Goal: Task Accomplishment & Management: Complete application form

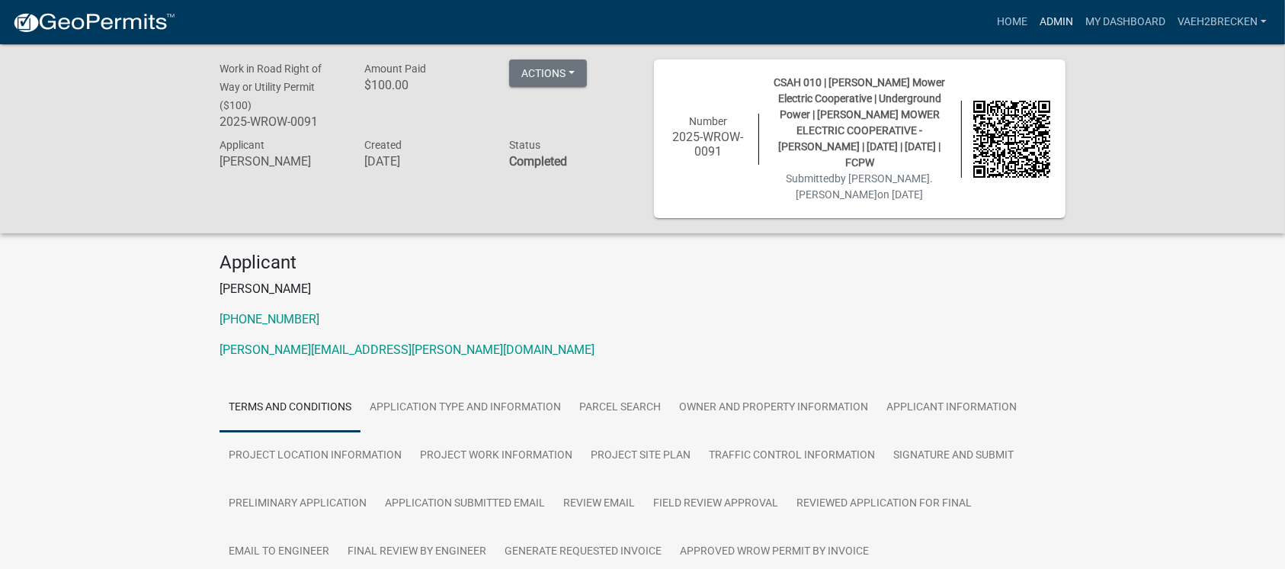
click at [1041, 19] on link "Admin" at bounding box center [1057, 22] width 46 height 29
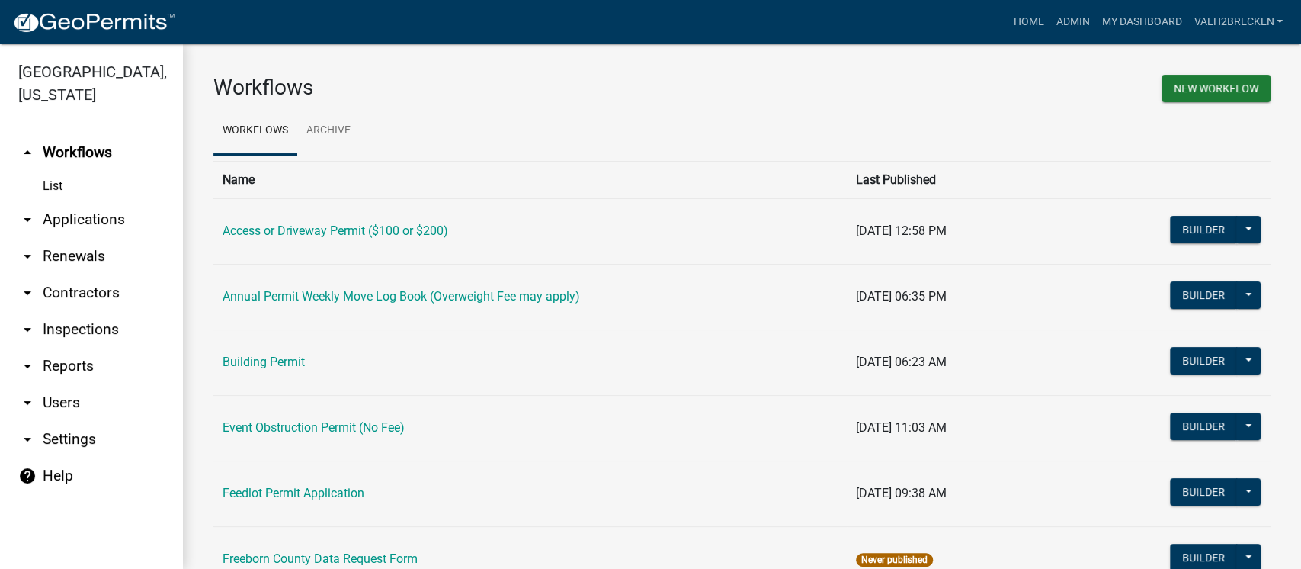
click at [60, 213] on link "arrow_drop_down Applications" at bounding box center [91, 219] width 183 height 37
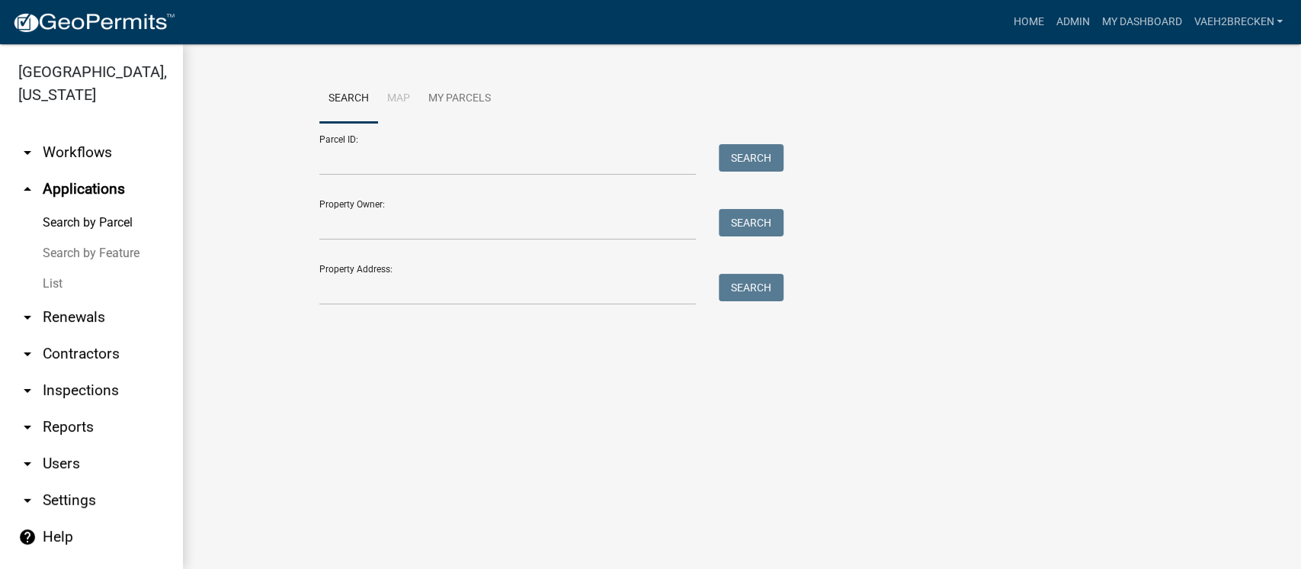
click at [53, 282] on link "List" at bounding box center [91, 283] width 183 height 30
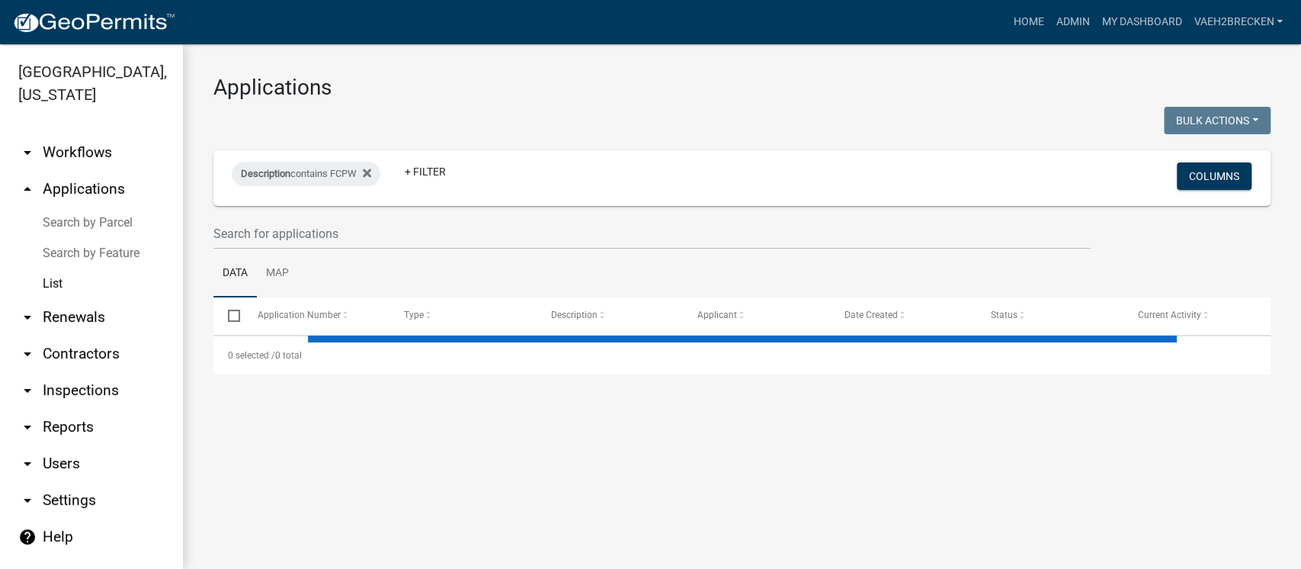
select select "3: 100"
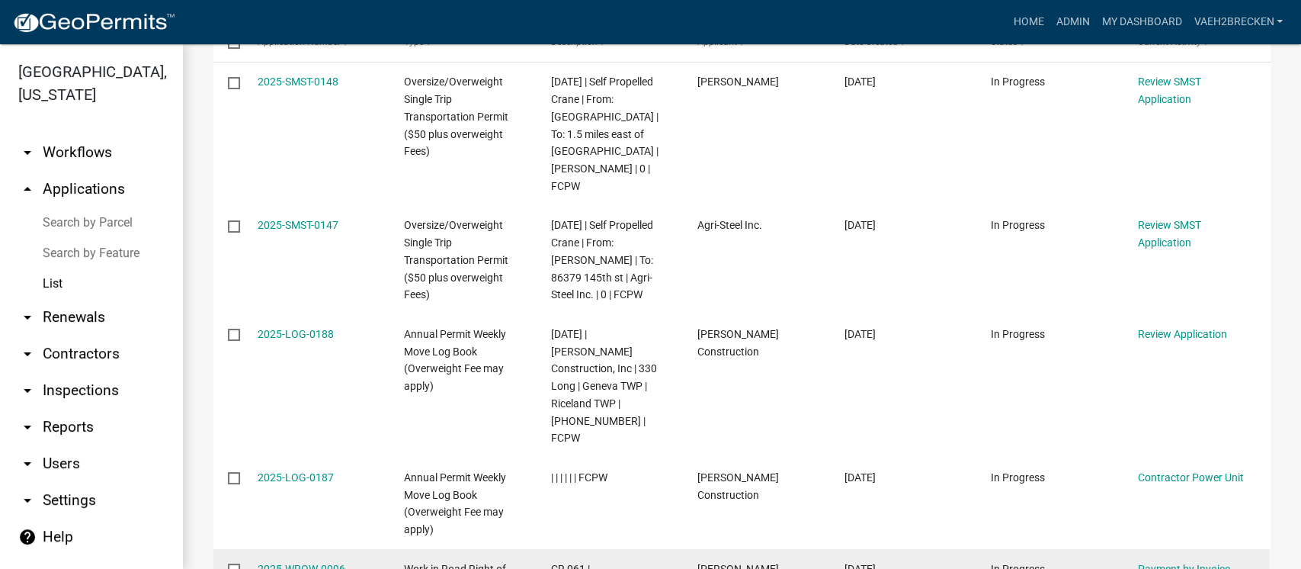
scroll to position [305, 0]
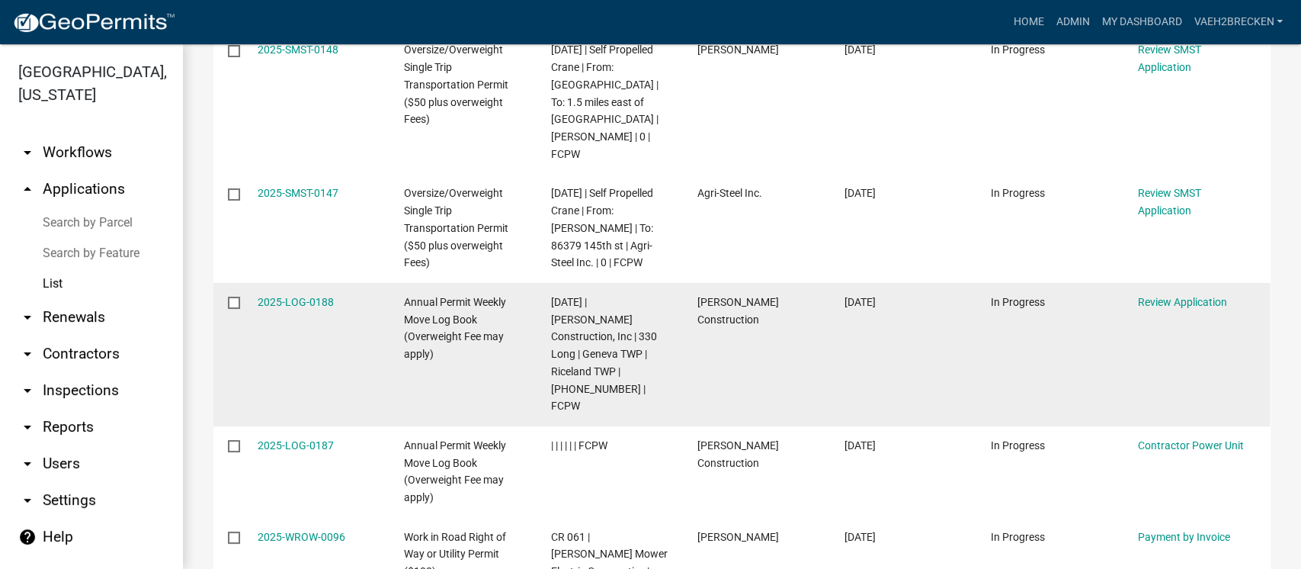
click at [279, 283] on datatable-body-cell "2025-LOG-0188" at bounding box center [315, 354] width 147 height 143
click at [280, 296] on link "2025-LOG-0188" at bounding box center [296, 302] width 76 height 12
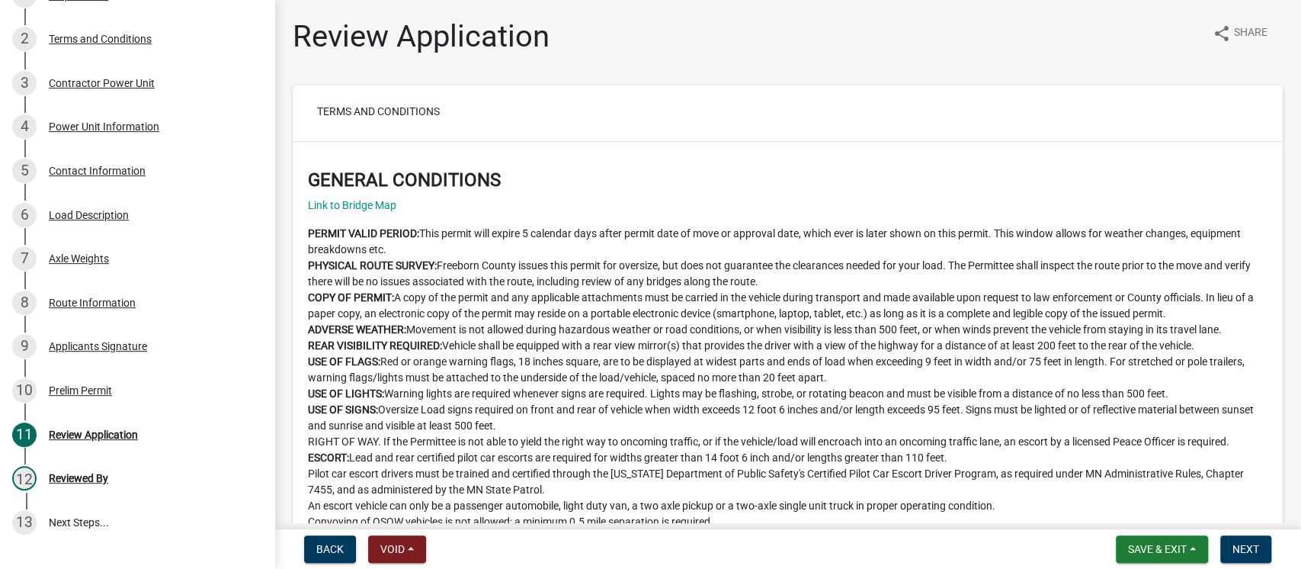
scroll to position [287, 0]
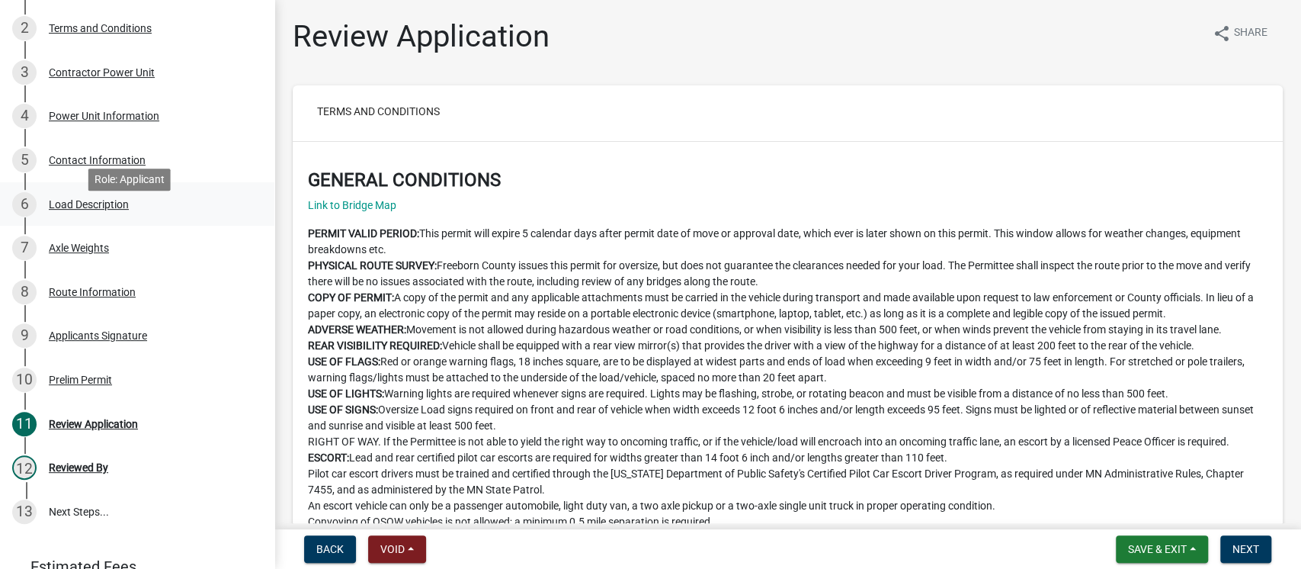
click at [98, 210] on div "Load Description" at bounding box center [89, 204] width 80 height 11
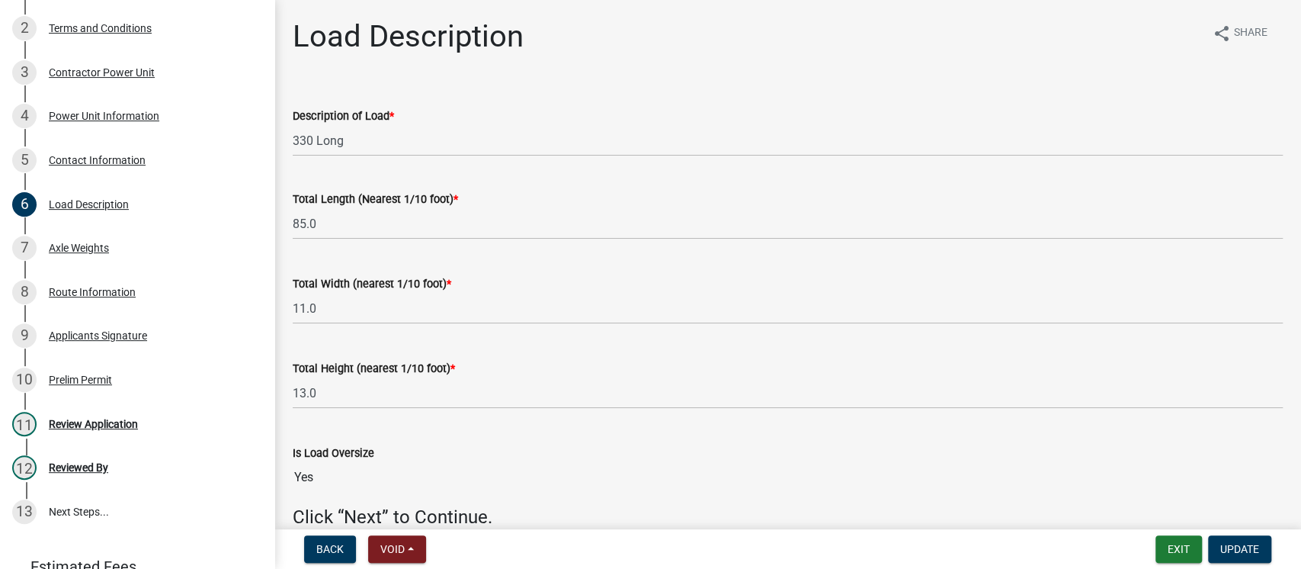
scroll to position [76, 0]
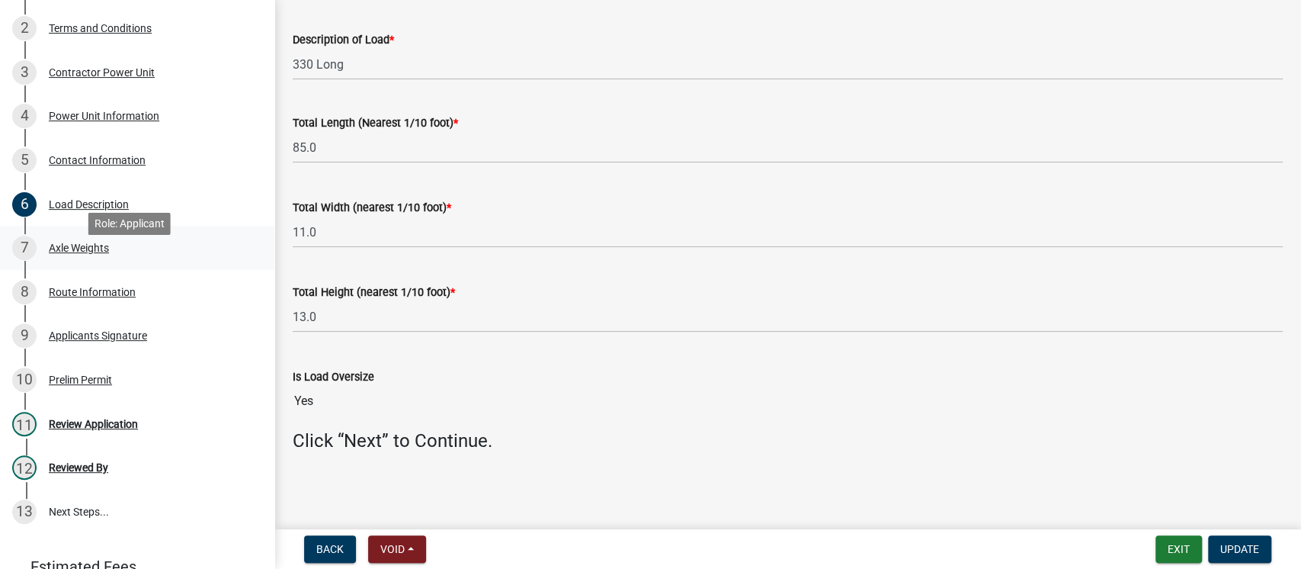
click at [88, 253] on div "Axle Weights" at bounding box center [79, 247] width 60 height 11
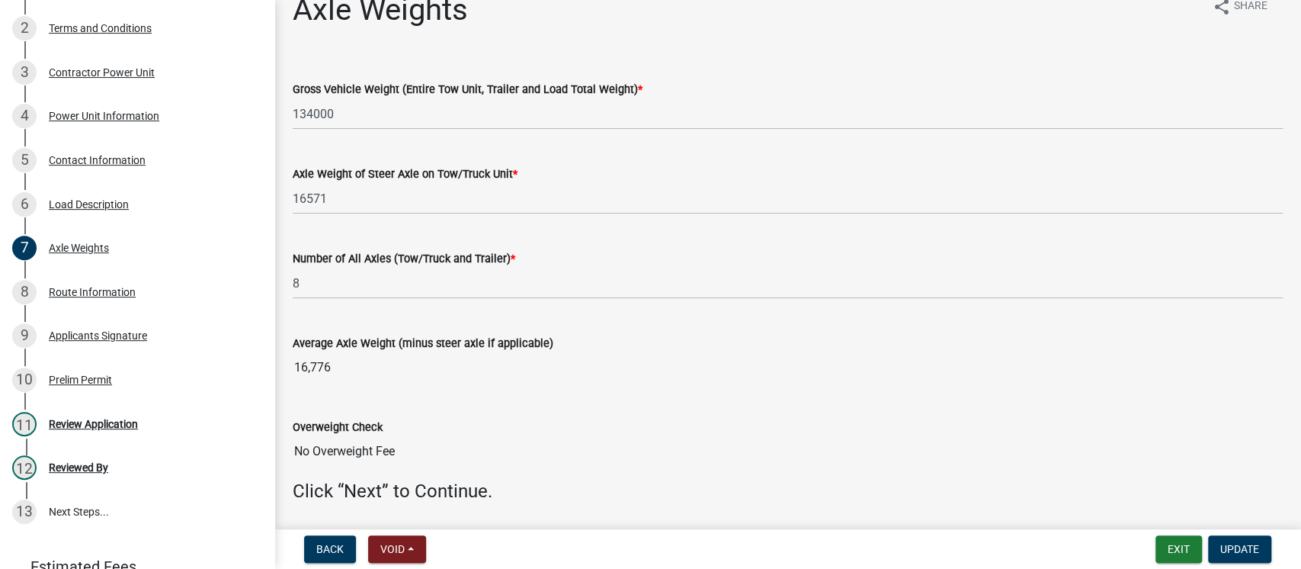
scroll to position [0, 0]
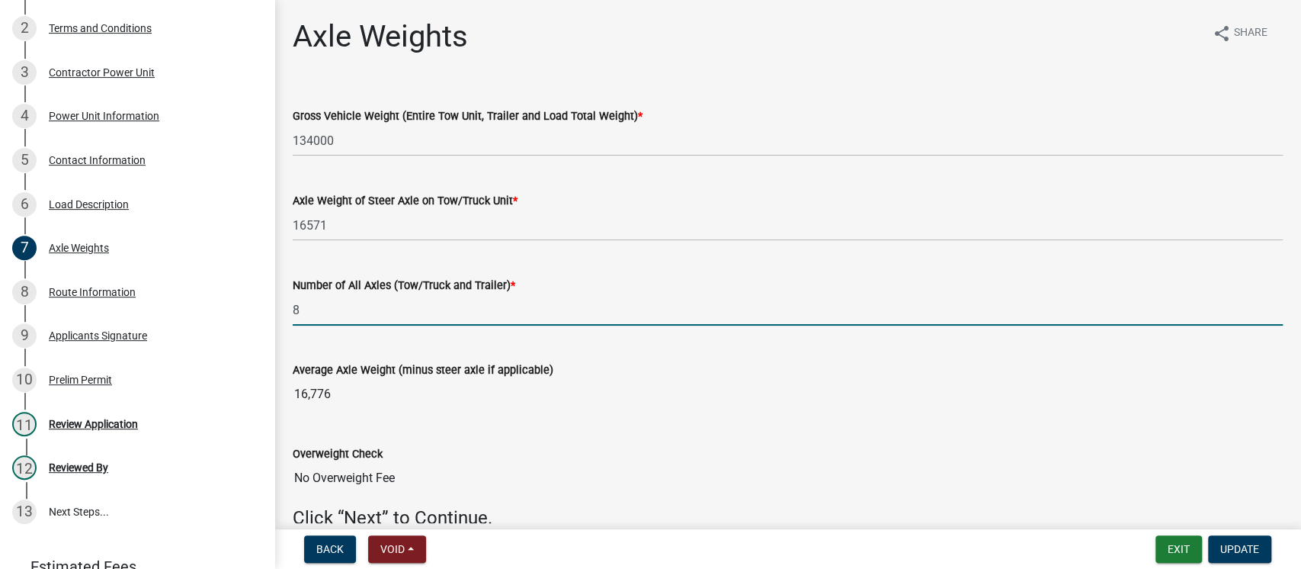
click at [377, 308] on input "8" at bounding box center [788, 309] width 990 height 31
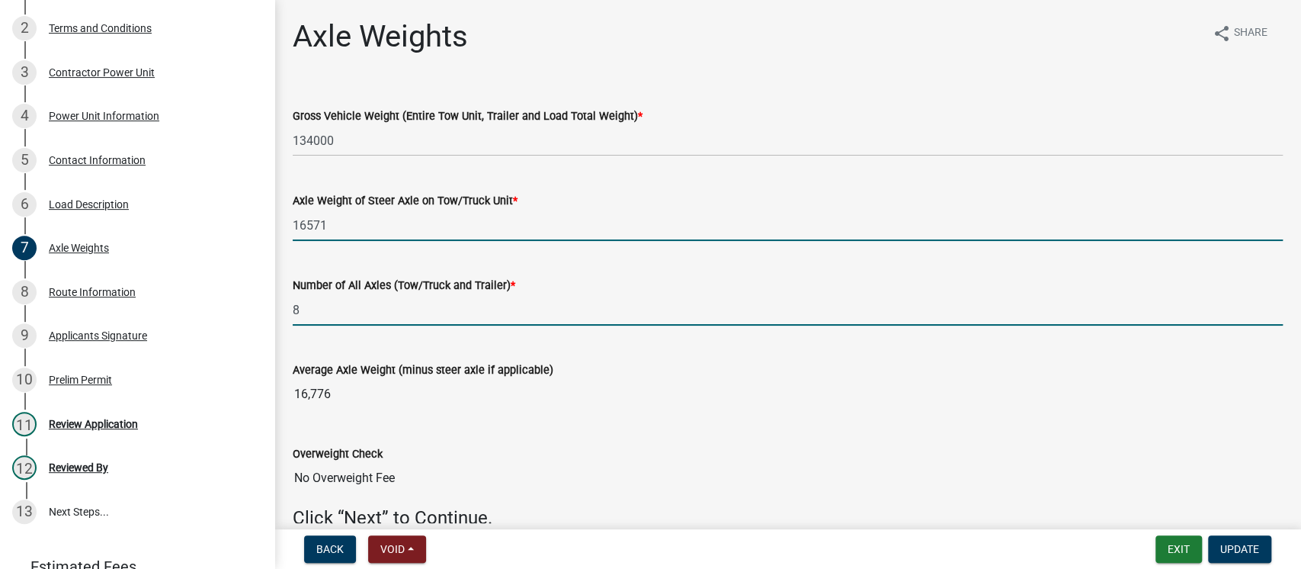
click at [378, 226] on input "16571" at bounding box center [788, 225] width 990 height 31
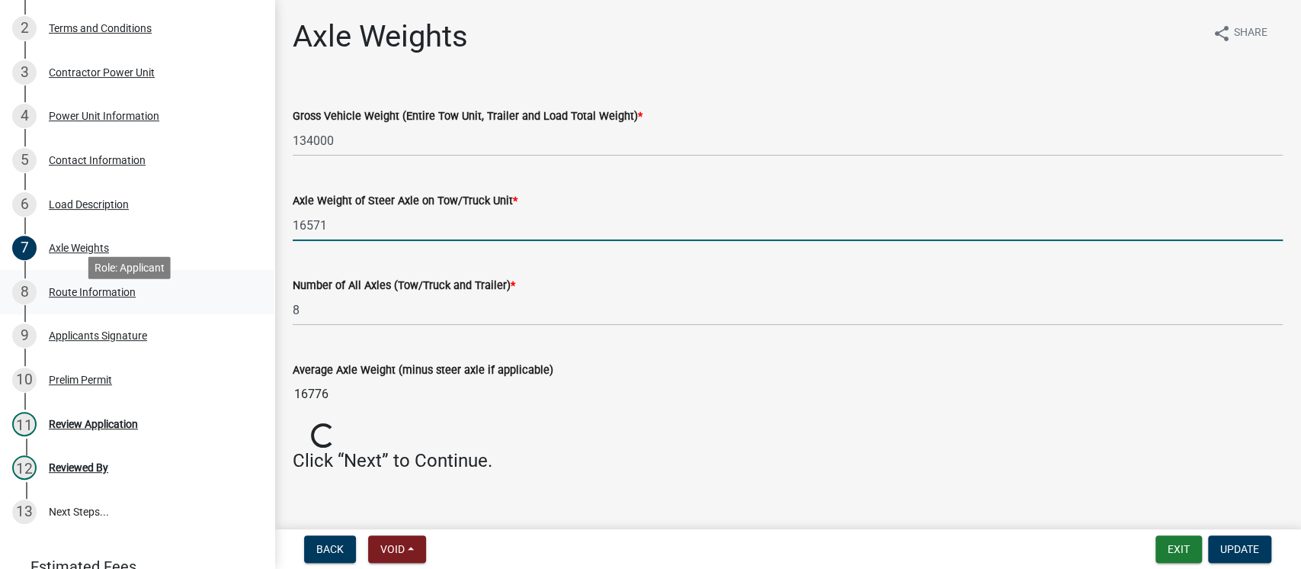
click at [92, 297] on div "Route Information" at bounding box center [92, 292] width 87 height 11
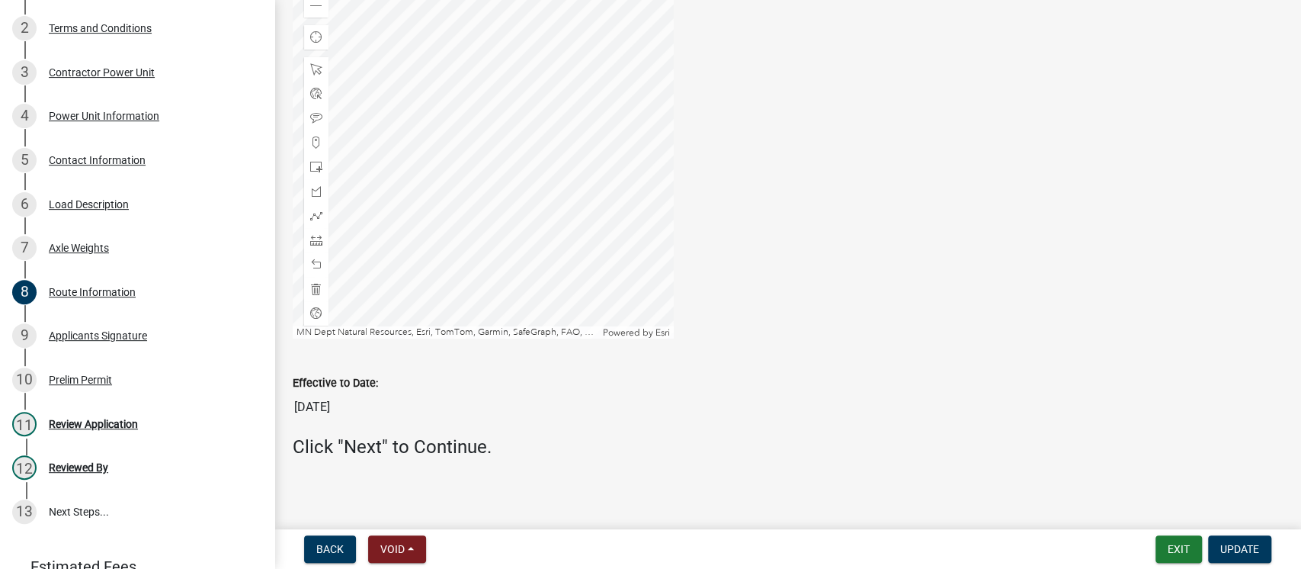
scroll to position [1024, 0]
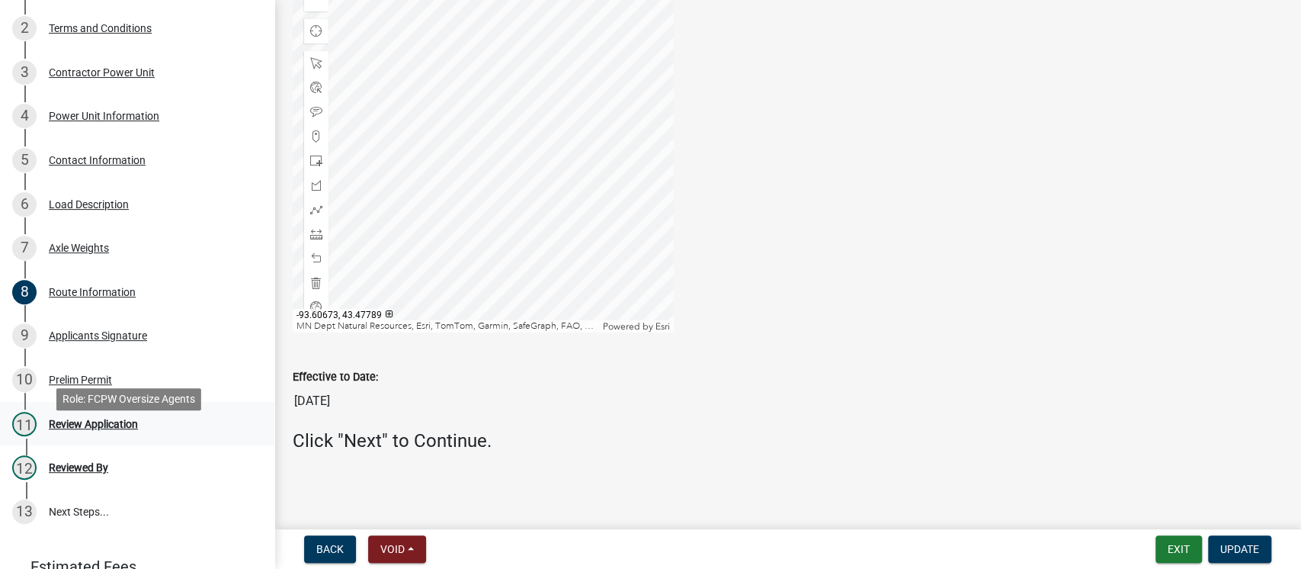
click at [104, 429] on div "Review Application" at bounding box center [93, 423] width 89 height 11
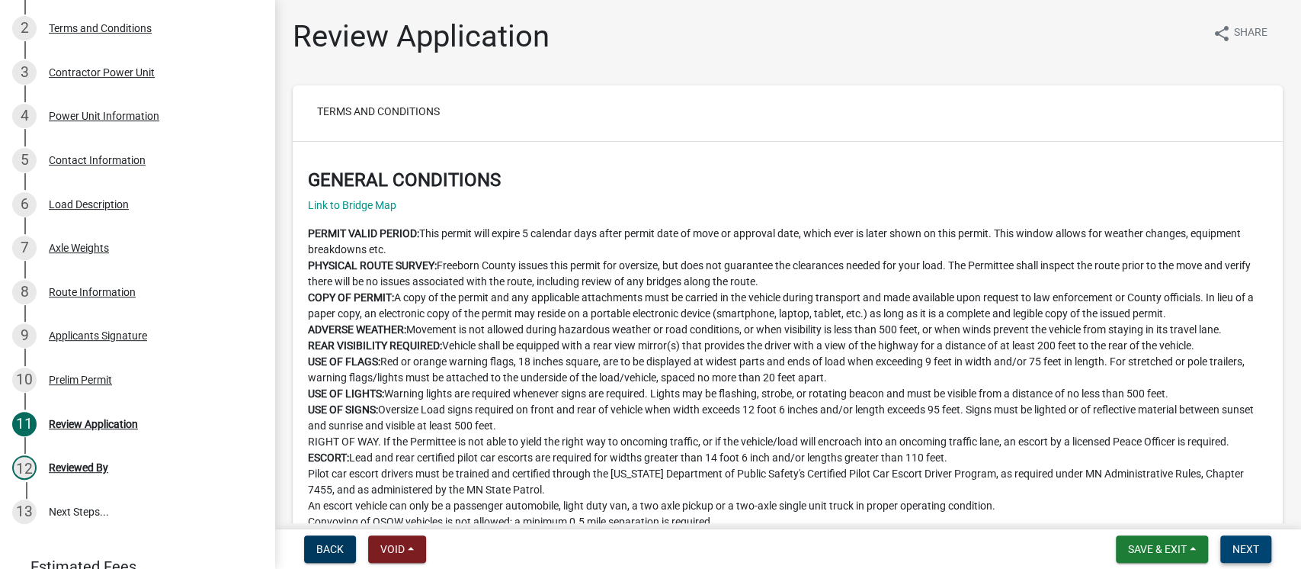
click at [1251, 547] on span "Next" at bounding box center [1245, 549] width 27 height 12
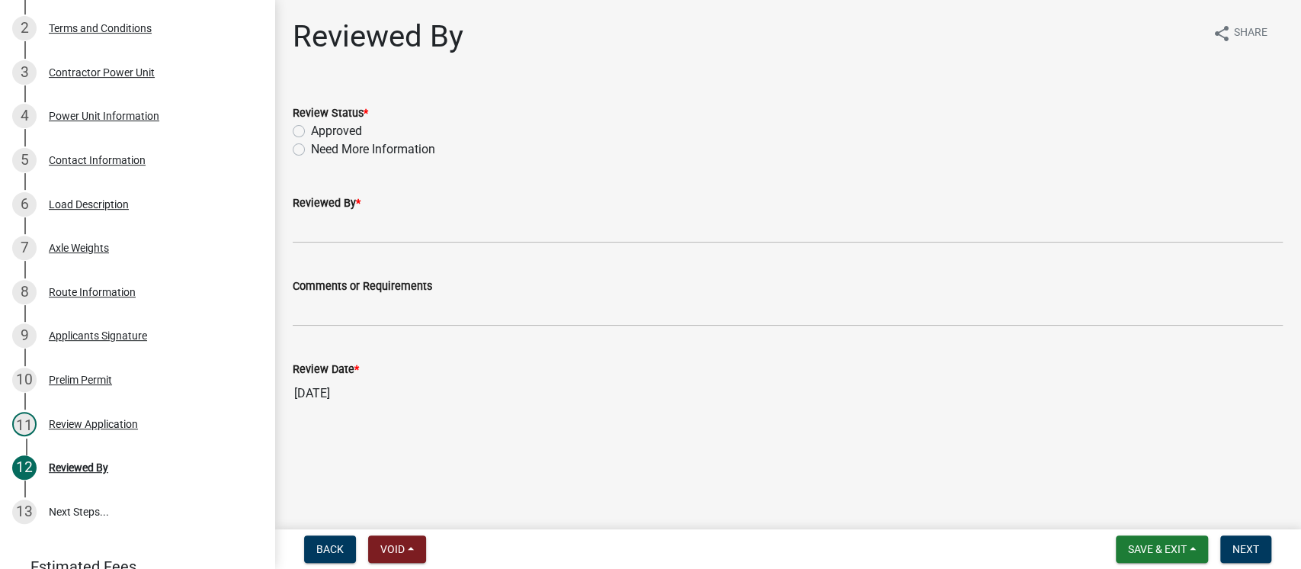
click at [311, 129] on label "Approved" at bounding box center [336, 131] width 51 height 18
click at [311, 129] on input "Approved" at bounding box center [316, 127] width 10 height 10
radio input "true"
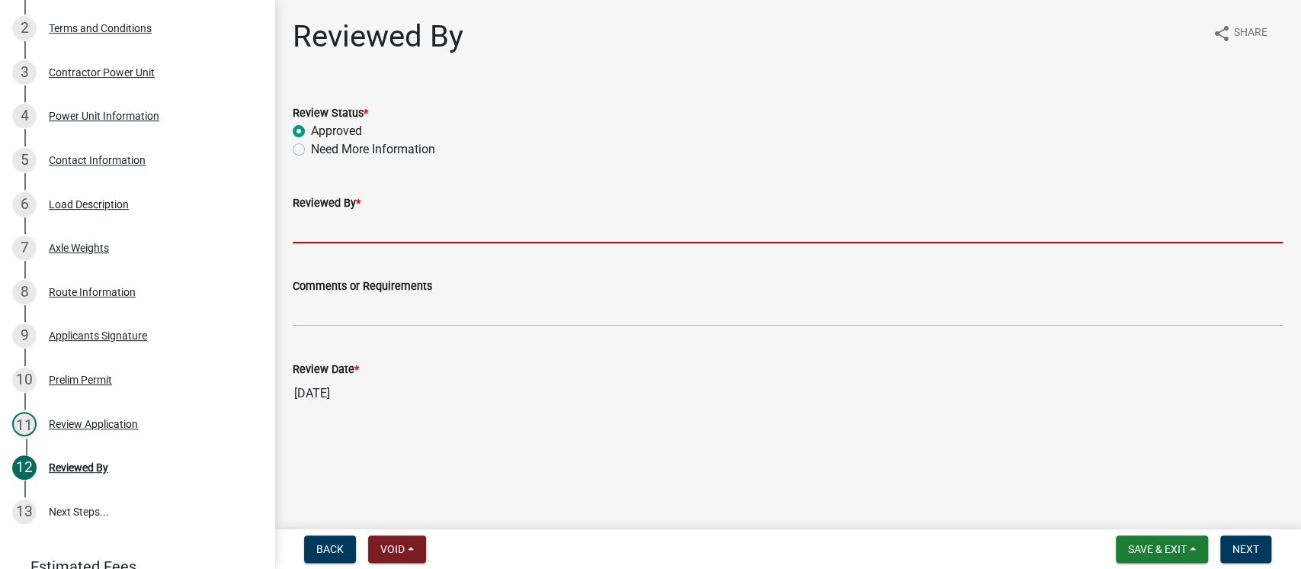
click at [354, 231] on input "Reviewed By *" at bounding box center [788, 227] width 990 height 31
type input "[PERSON_NAME]"
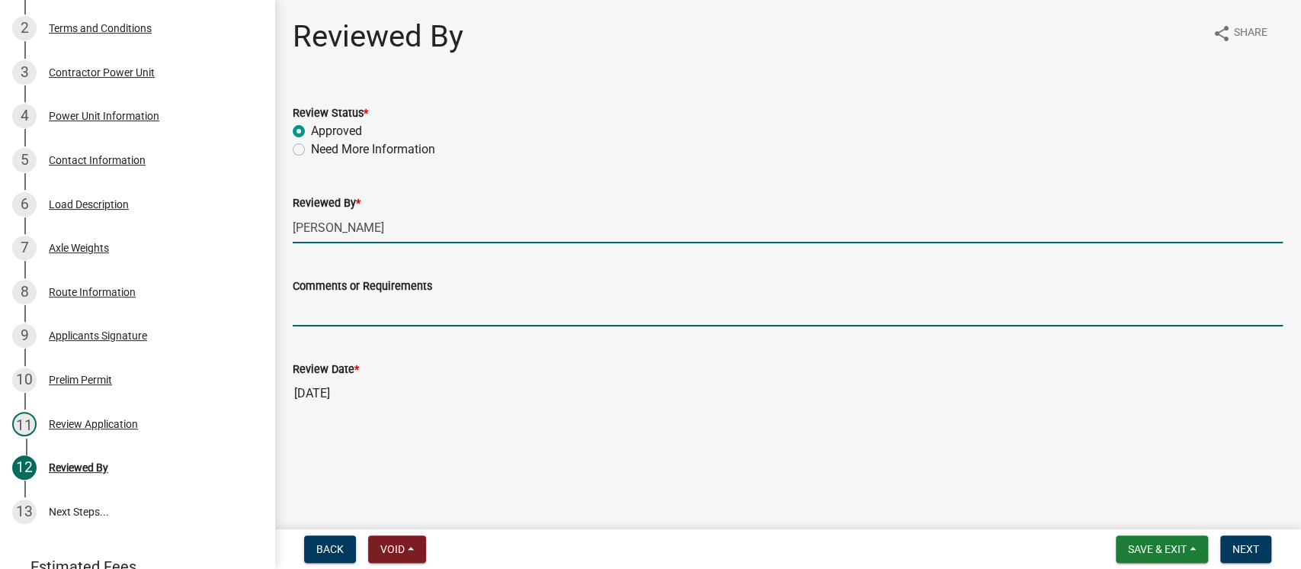
click at [457, 303] on input "Comments or Requirements" at bounding box center [788, 310] width 990 height 31
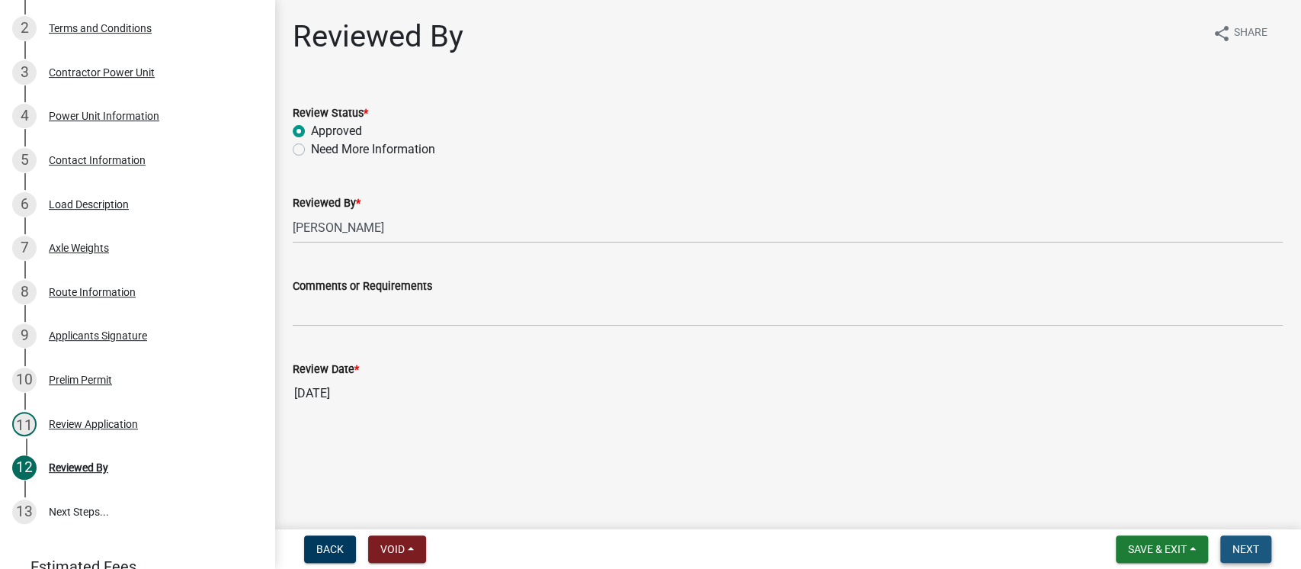
click at [1234, 554] on span "Next" at bounding box center [1245, 549] width 27 height 12
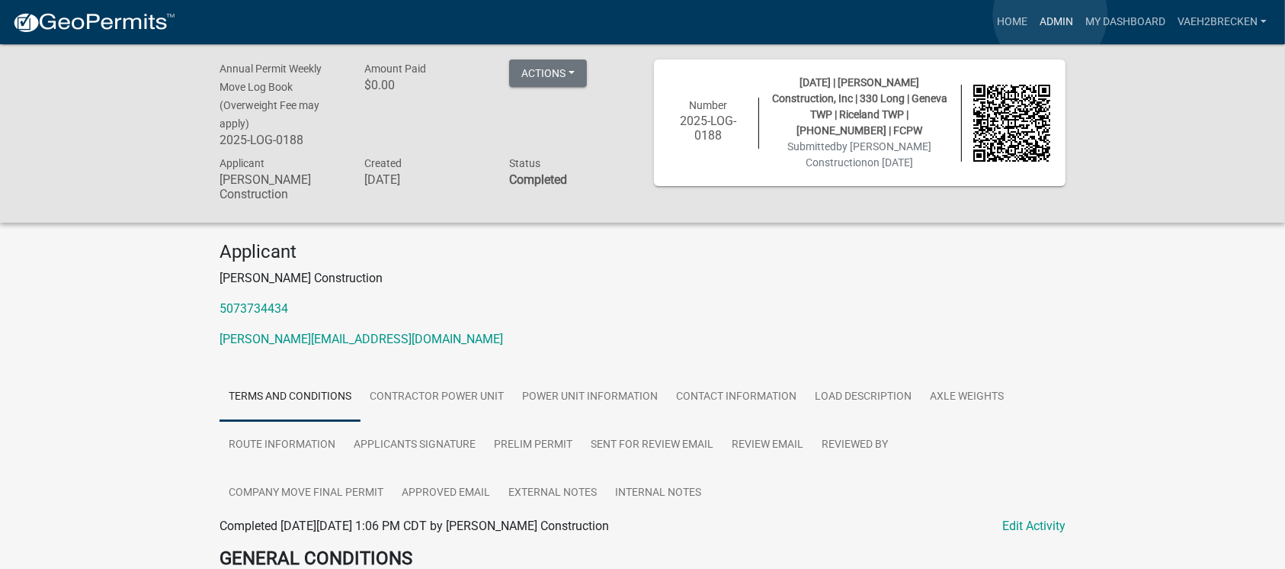
click at [1050, 15] on link "Admin" at bounding box center [1057, 22] width 46 height 29
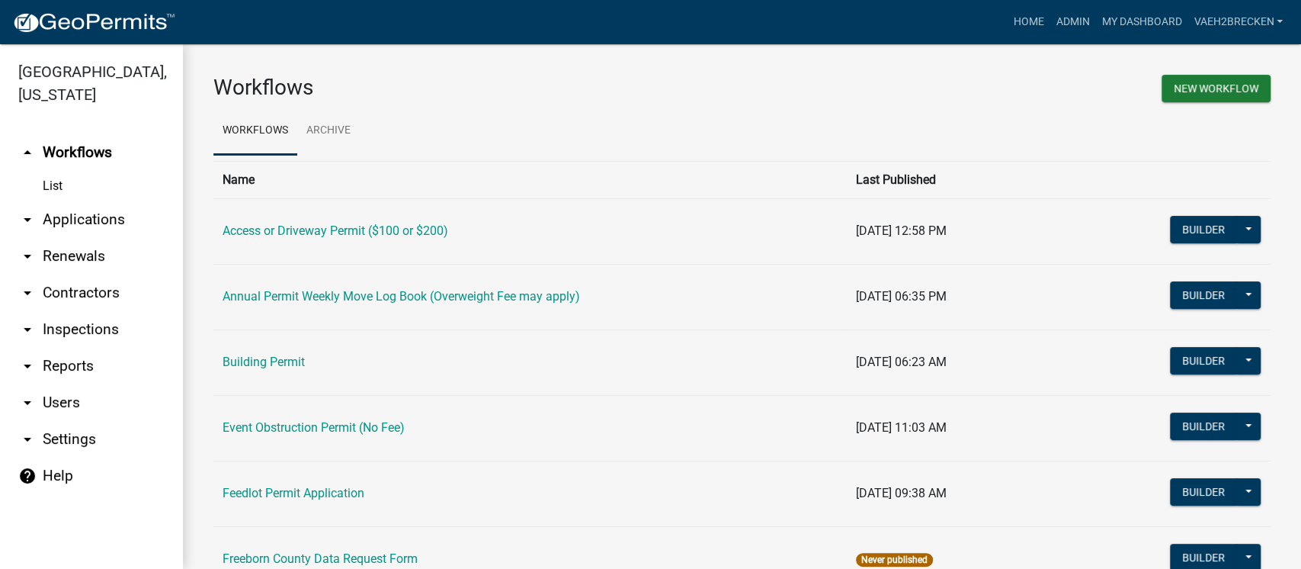
click at [78, 217] on link "arrow_drop_down Applications" at bounding box center [91, 219] width 183 height 37
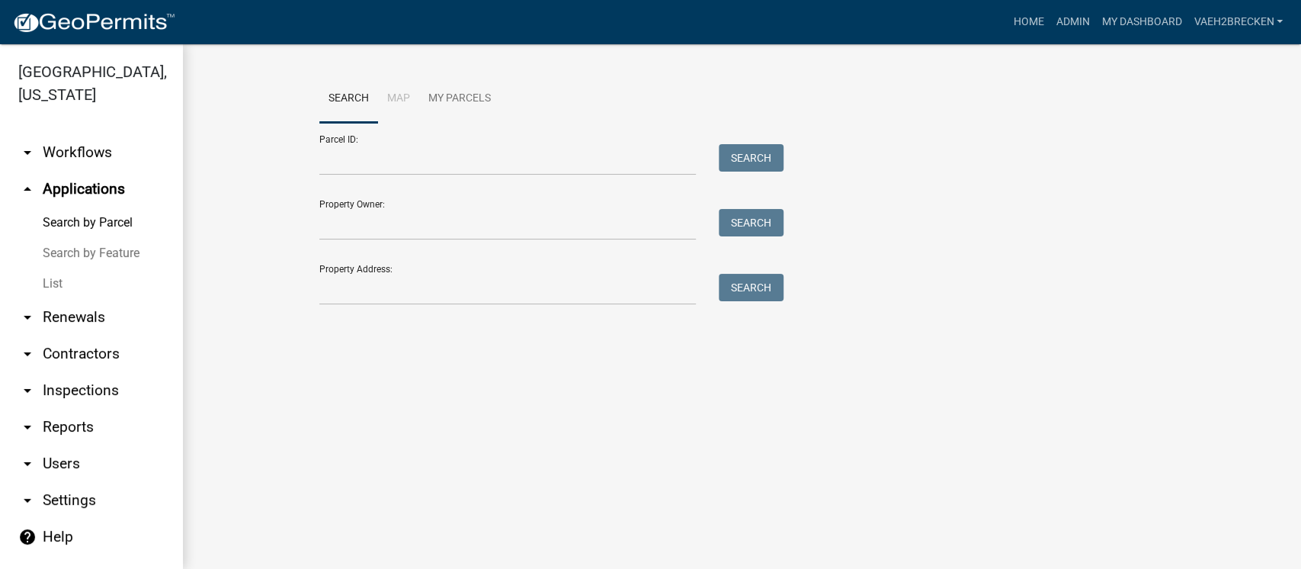
click at [45, 290] on link "List" at bounding box center [91, 283] width 183 height 30
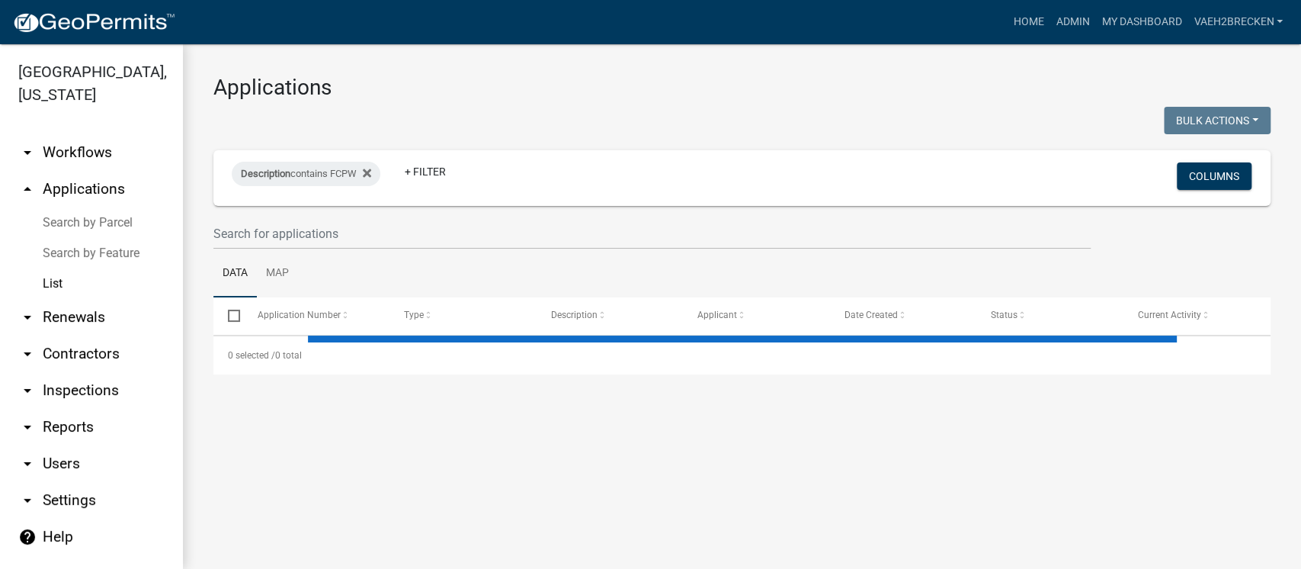
select select "3: 100"
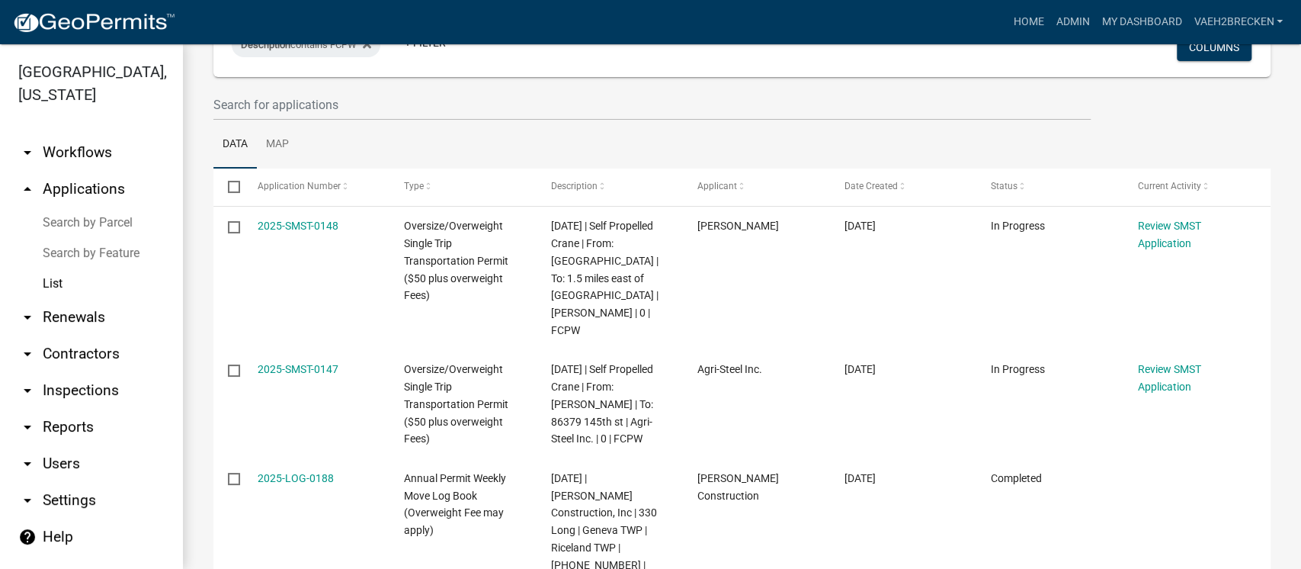
scroll to position [101, 0]
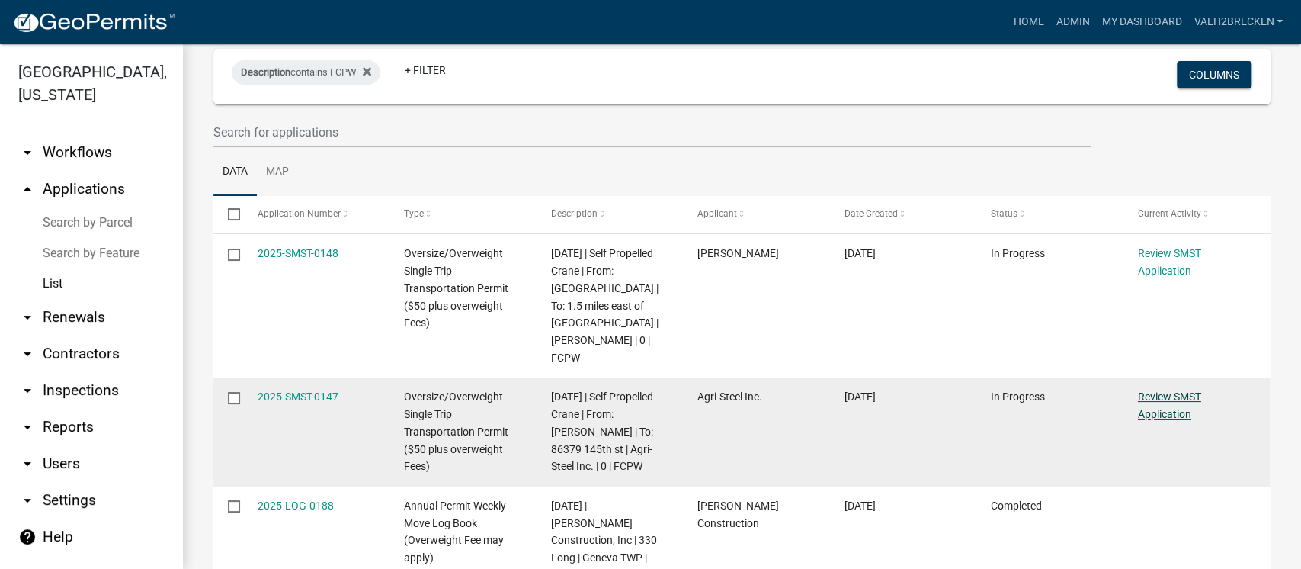
click at [1177, 390] on link "Review SMST Application" at bounding box center [1169, 405] width 63 height 30
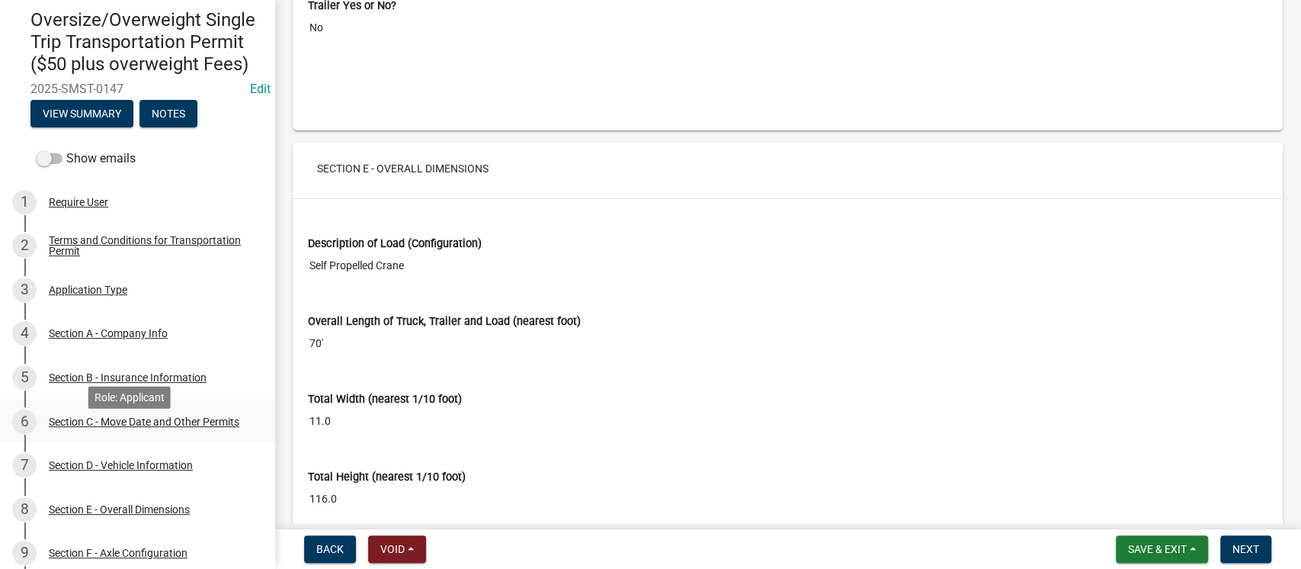
scroll to position [101, 0]
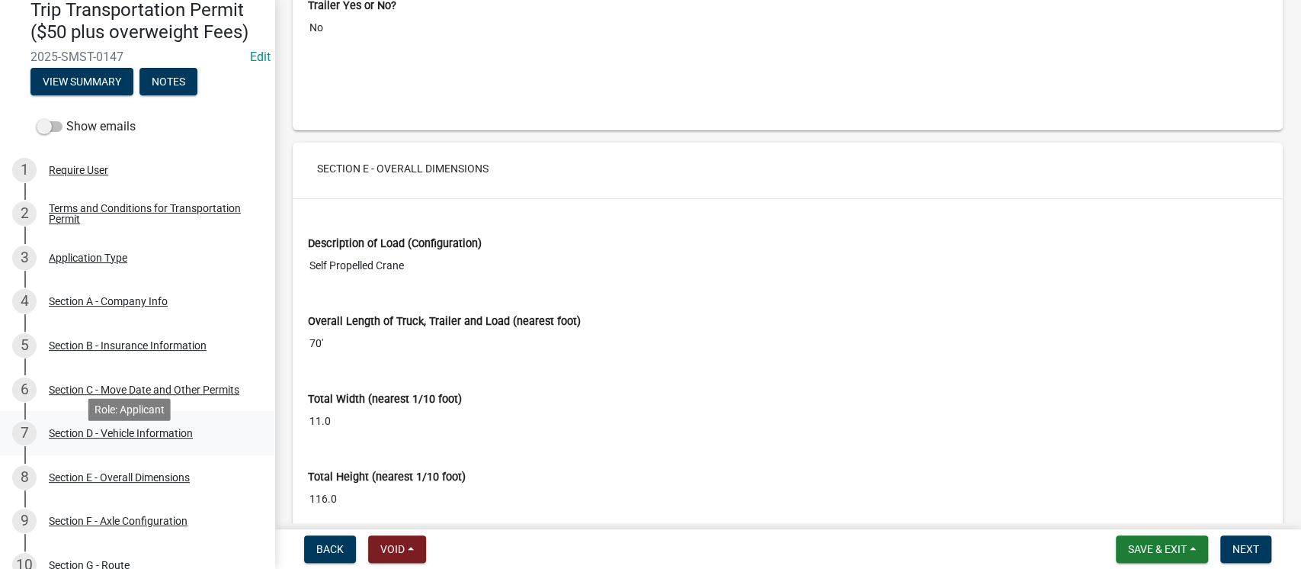
click at [154, 438] on div "Section D - Vehicle Information" at bounding box center [121, 433] width 144 height 11
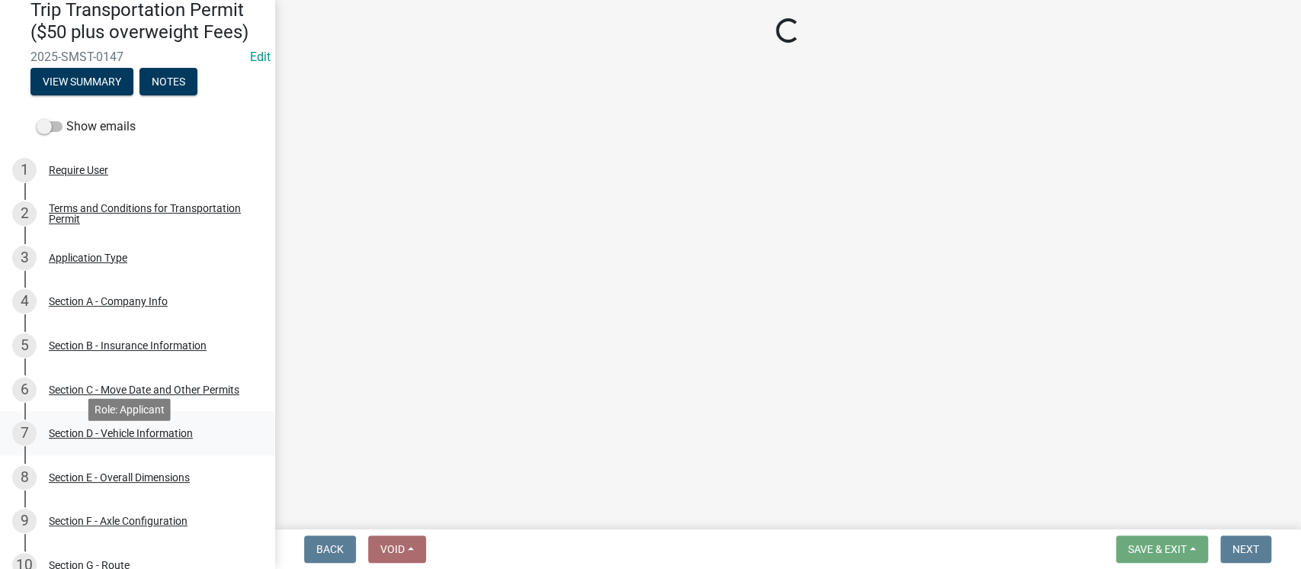
select select "MN"
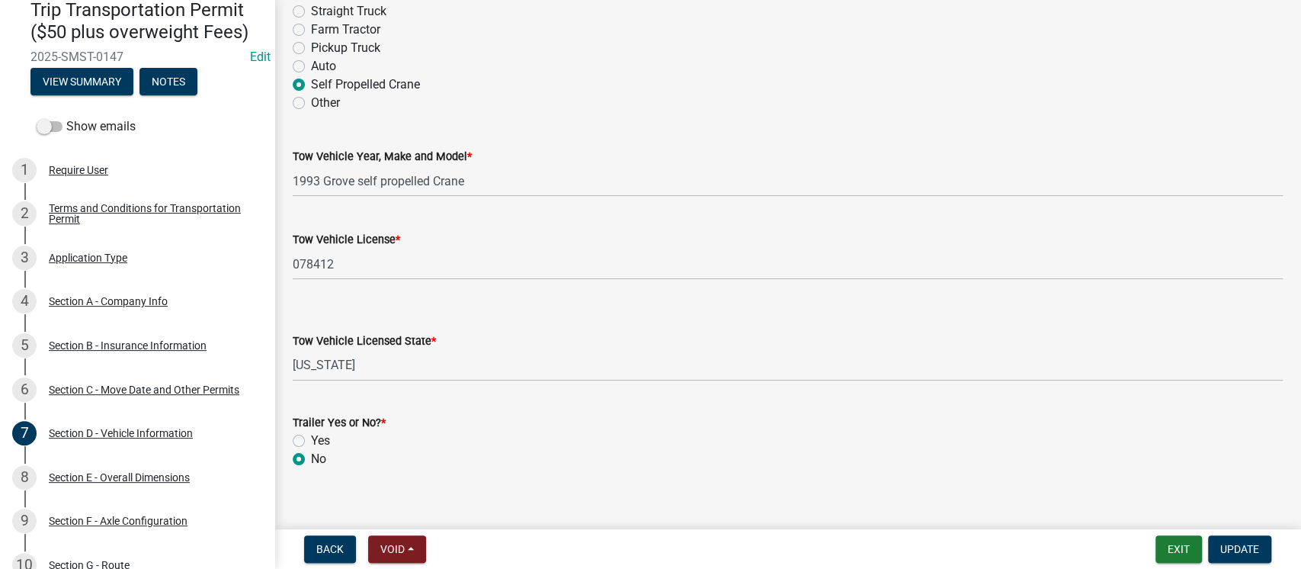
scroll to position [190, 0]
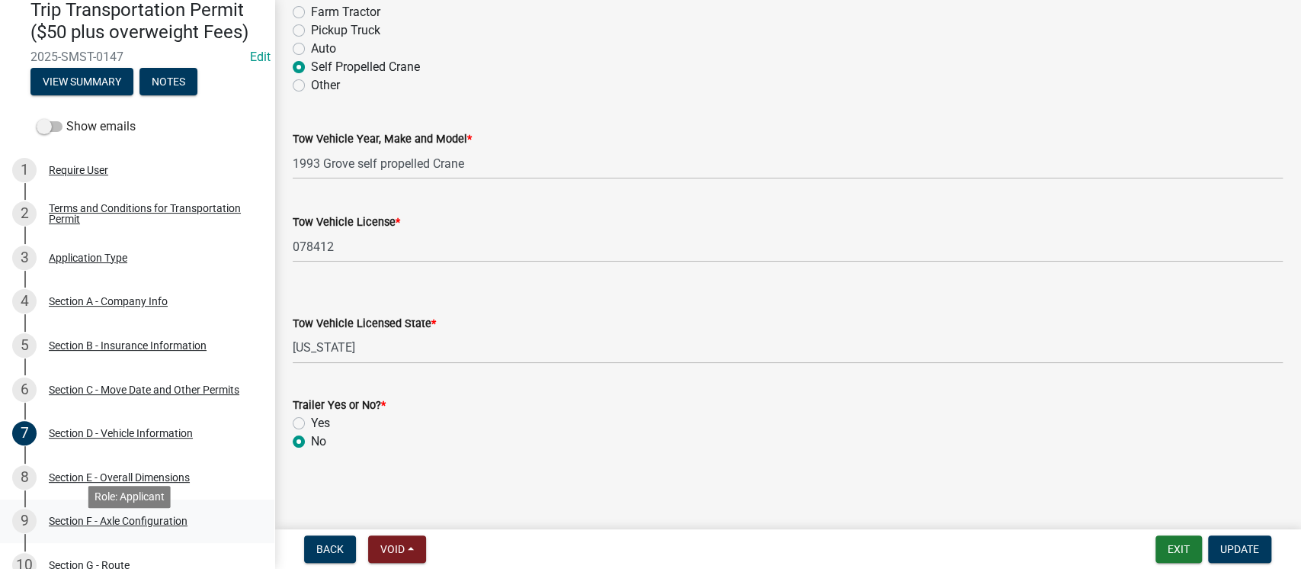
click at [162, 526] on div "Section F - Axle Configuration" at bounding box center [118, 520] width 139 height 11
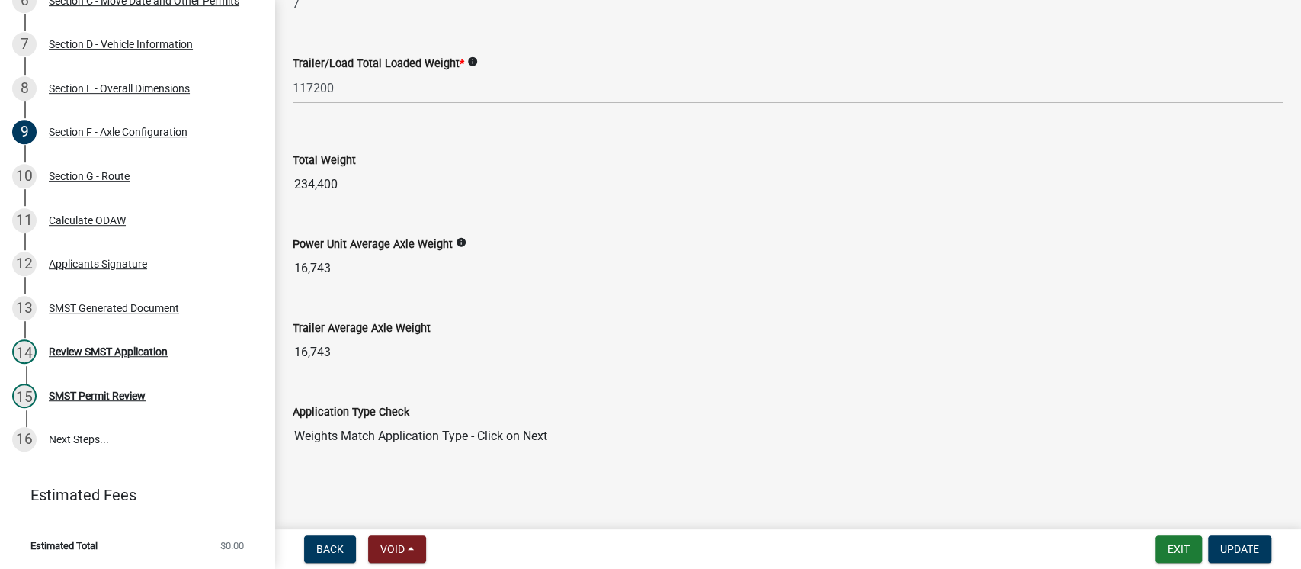
scroll to position [508, 0]
click at [105, 315] on div "13 SMST Generated Document" at bounding box center [131, 308] width 238 height 24
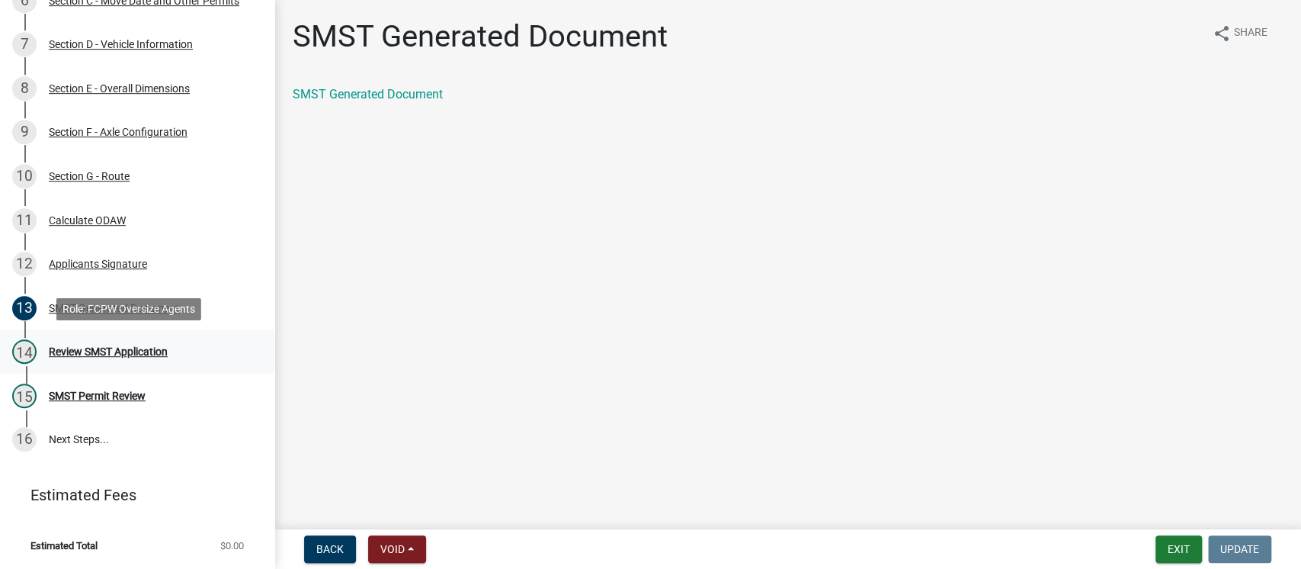
click at [94, 349] on div "Review SMST Application" at bounding box center [108, 351] width 119 height 11
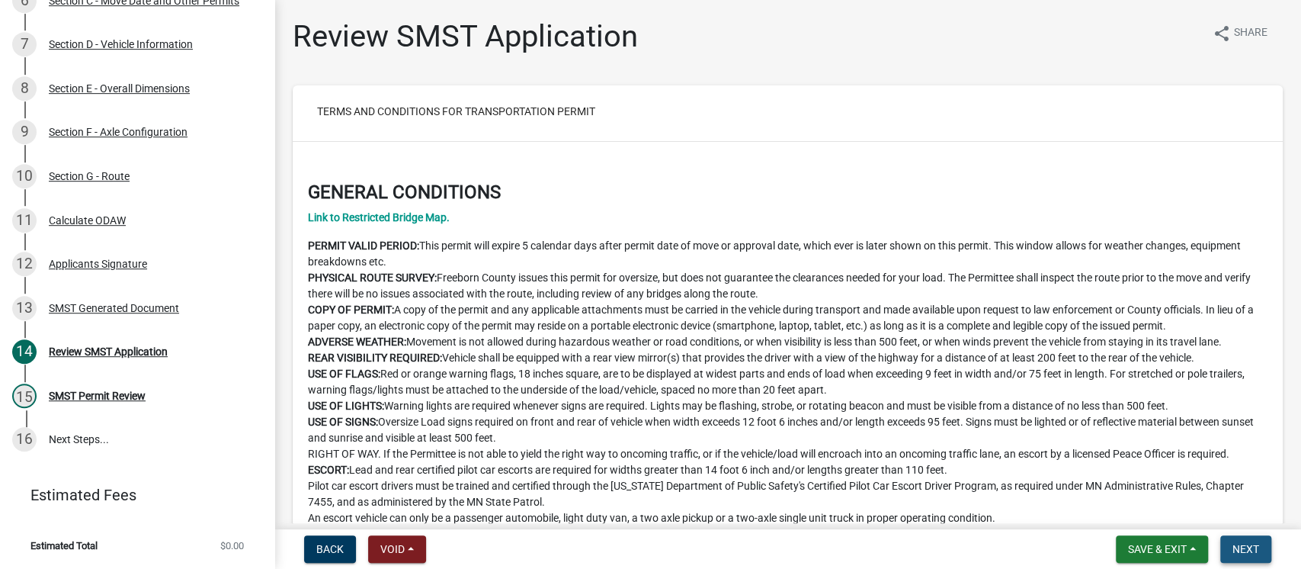
click at [1251, 547] on span "Next" at bounding box center [1245, 549] width 27 height 12
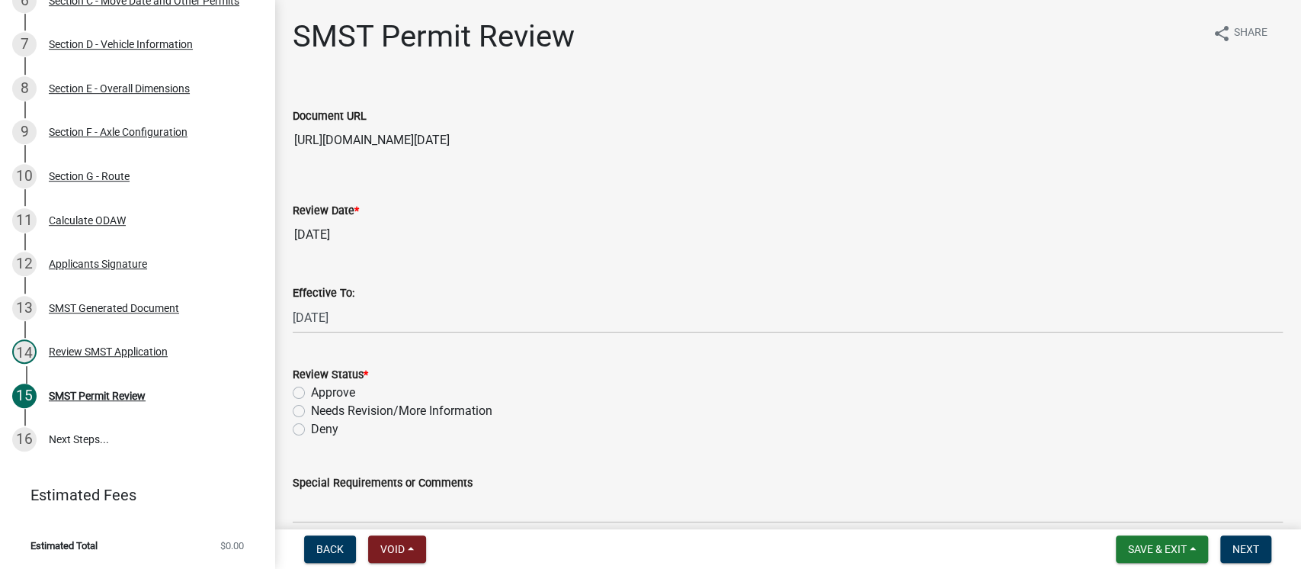
click at [311, 414] on label "Needs Revision/More Information" at bounding box center [401, 411] width 181 height 18
click at [311, 412] on input "Needs Revision/More Information" at bounding box center [316, 407] width 10 height 10
radio input "true"
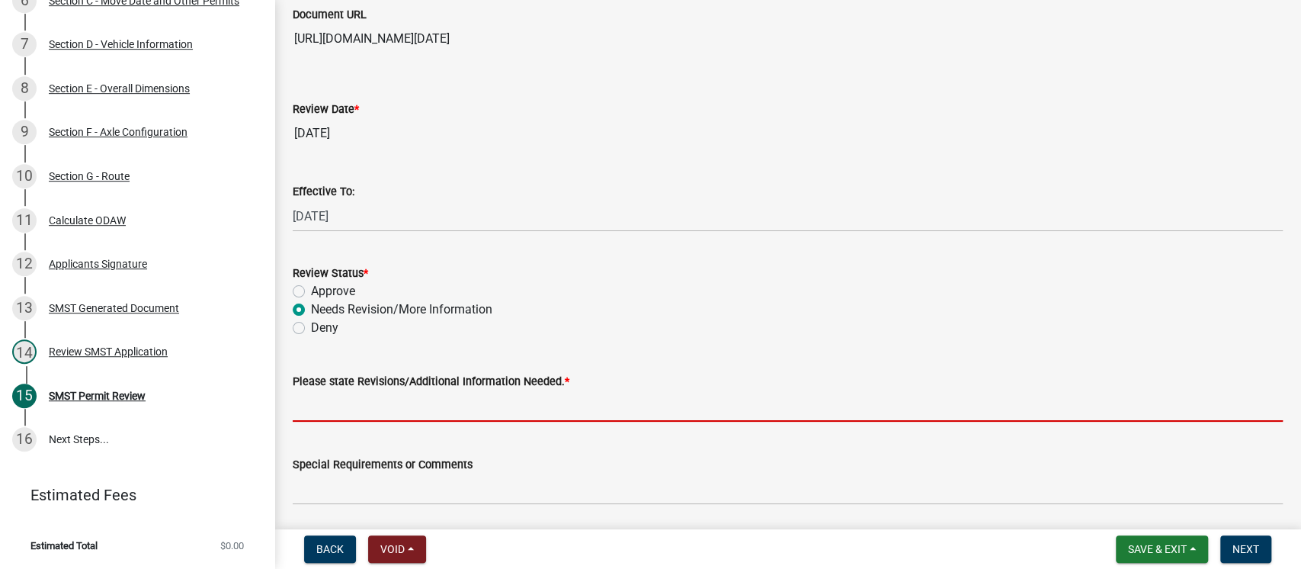
click at [529, 403] on input "Please state Revisions/Additional Information Needed. *" at bounding box center [788, 405] width 990 height 31
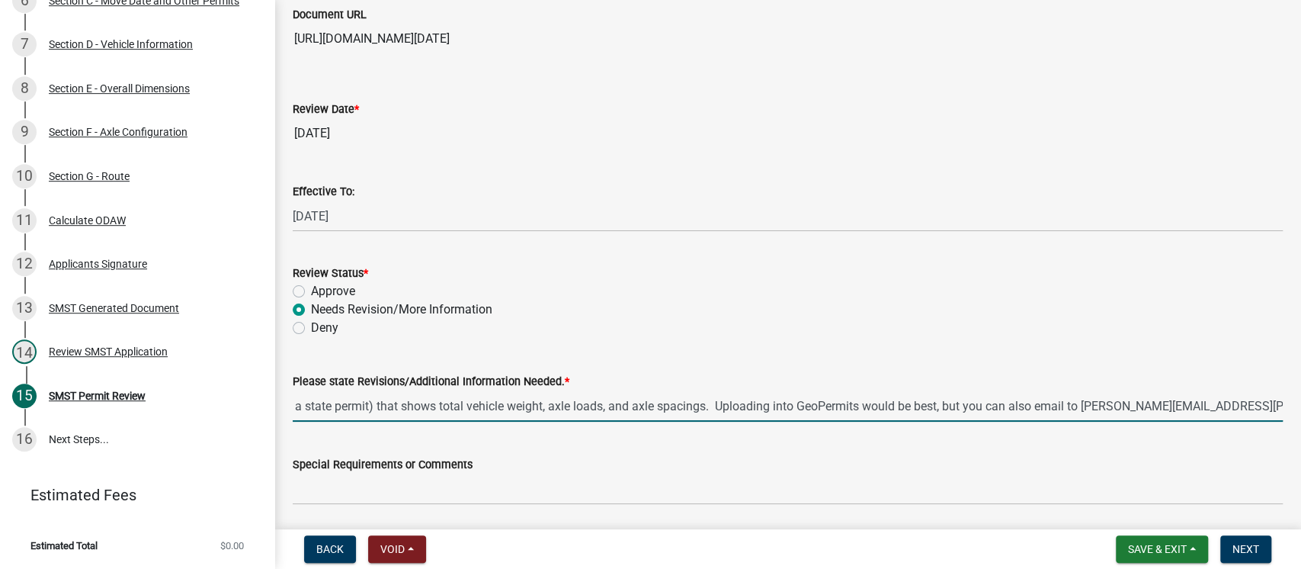
scroll to position [0, 610]
type input "I am confused by the average axle weights and the total vehicle weight. Please …"
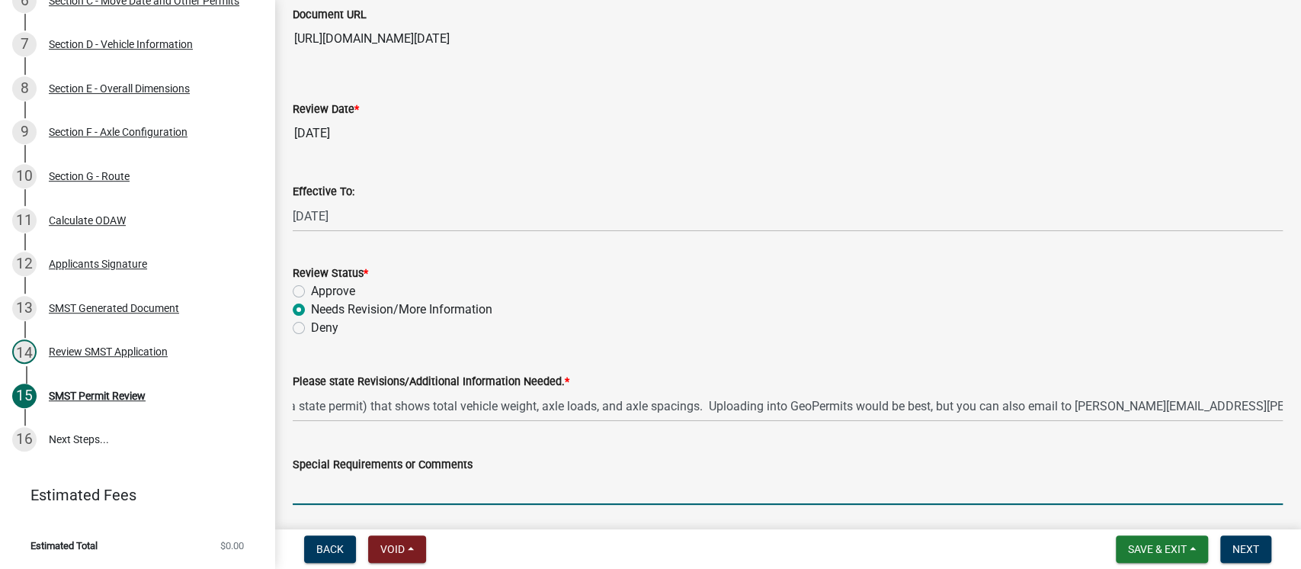
scroll to position [0, 0]
drag, startPoint x: 550, startPoint y: 486, endPoint x: 559, endPoint y: 482, distance: 9.2
click at [550, 487] on input "Special Requirements or Comments" at bounding box center [788, 488] width 990 height 31
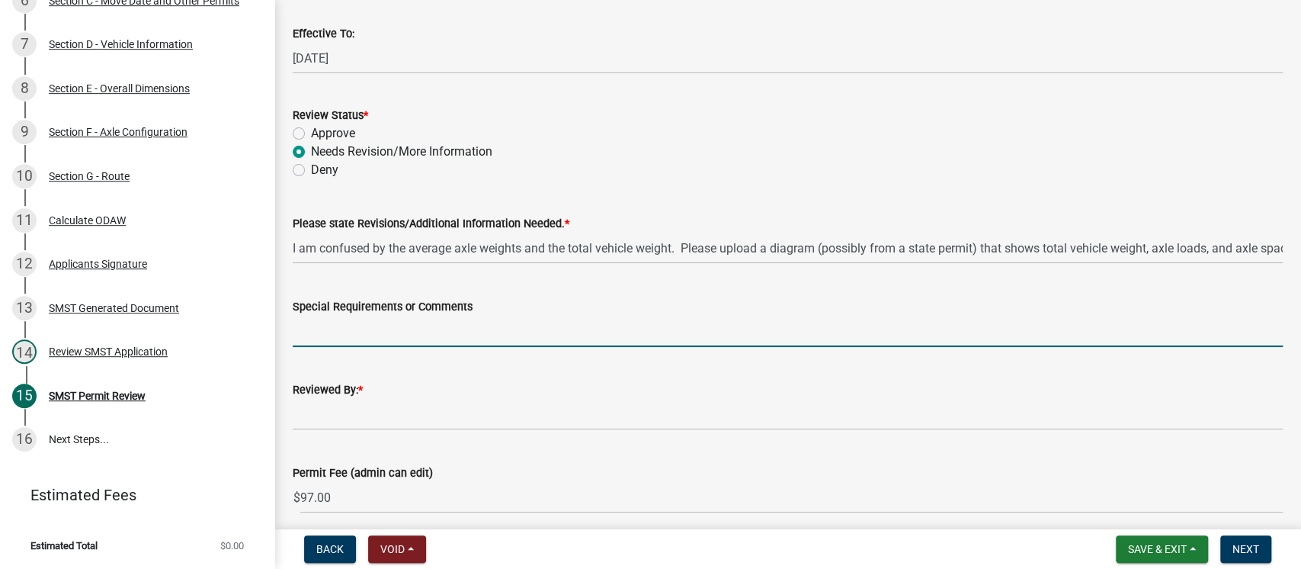
scroll to position [305, 0]
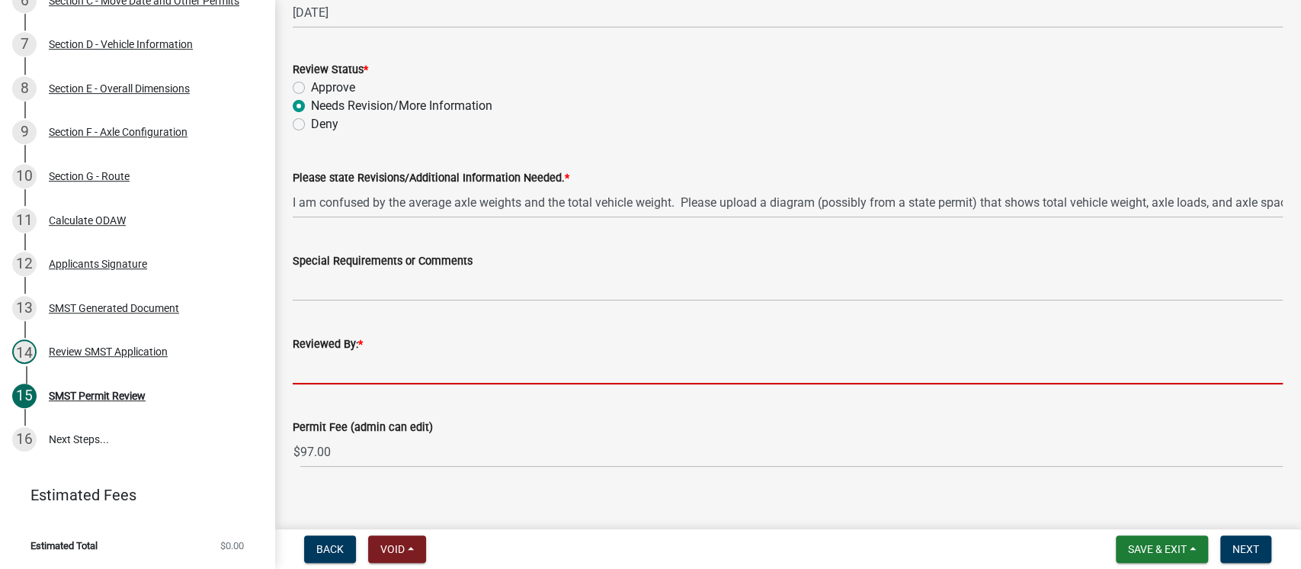
click at [799, 370] on input "Reviewed By: *" at bounding box center [788, 368] width 990 height 31
type input "[PERSON_NAME]"
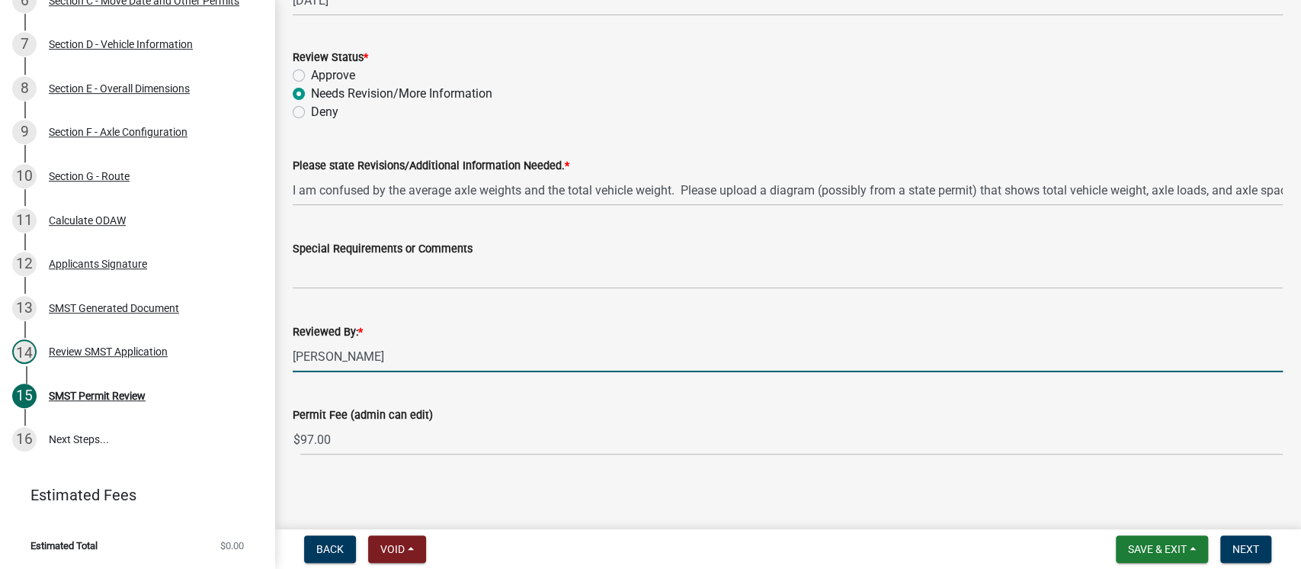
scroll to position [322, 0]
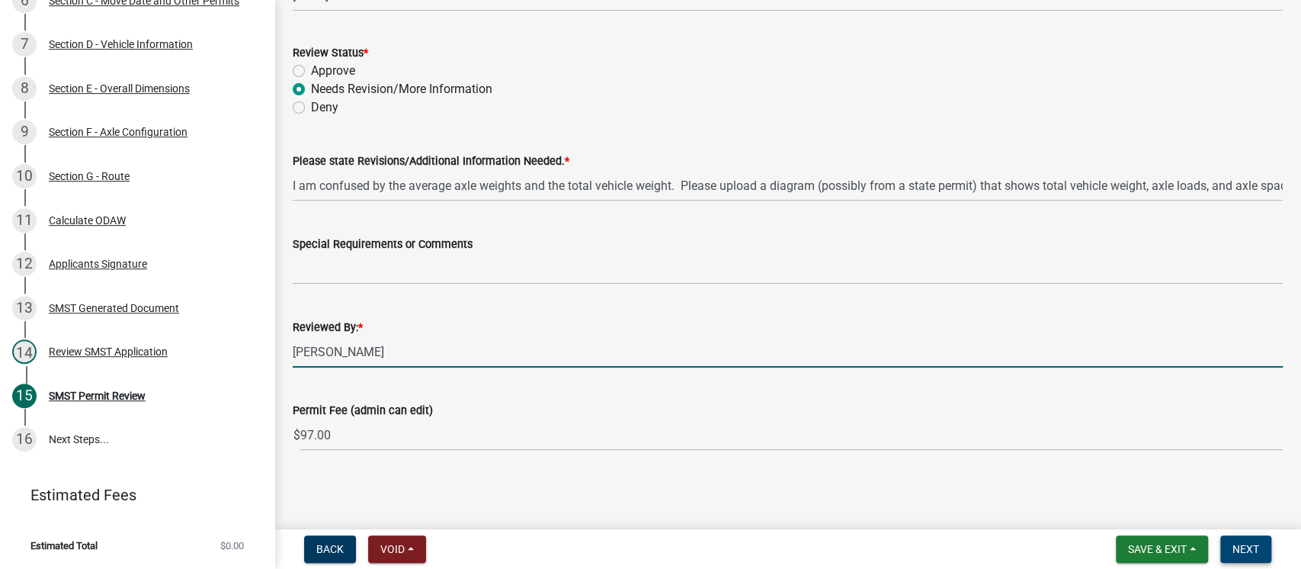
click at [1250, 548] on span "Next" at bounding box center [1245, 549] width 27 height 12
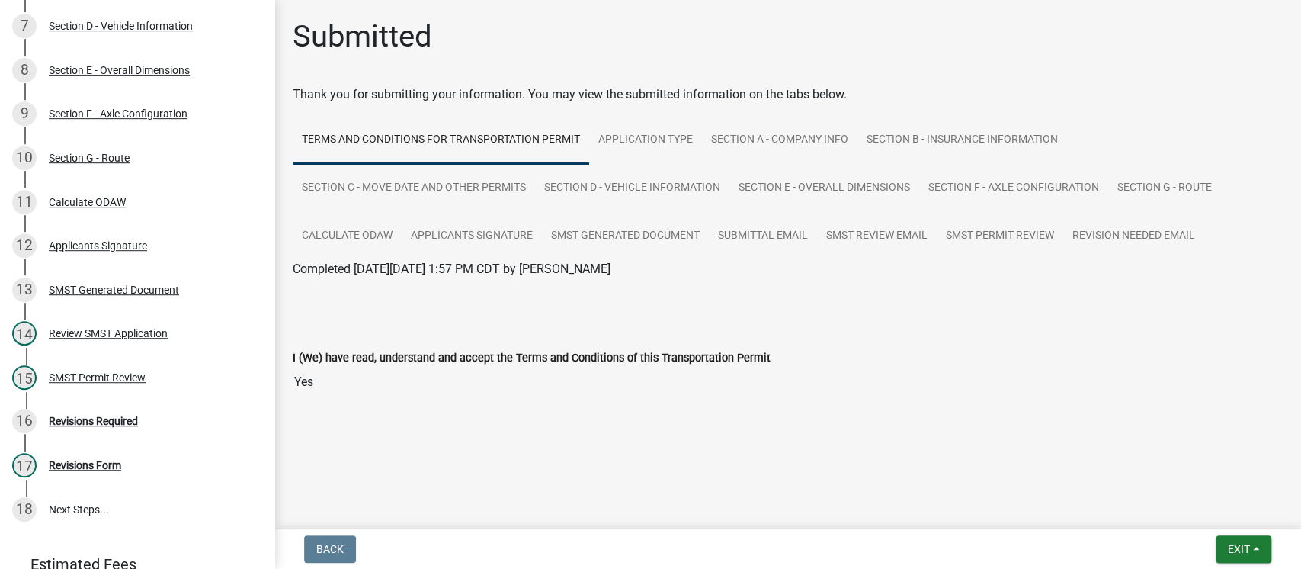
scroll to position [596, 0]
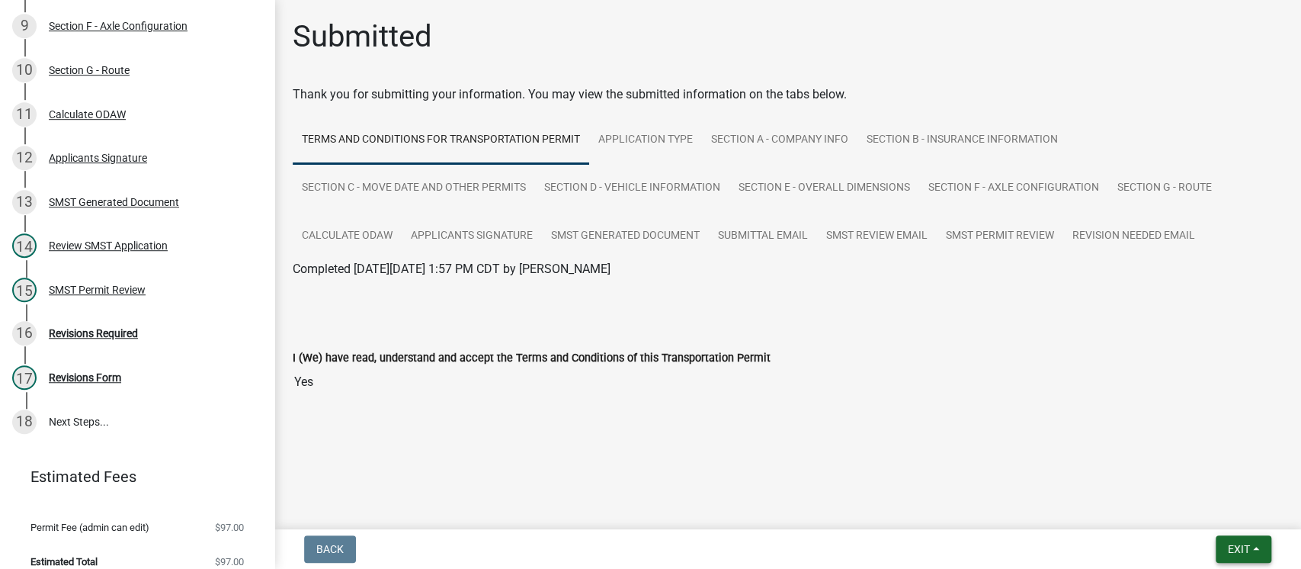
click at [1228, 546] on span "Exit" at bounding box center [1239, 549] width 22 height 12
click at [1183, 508] on button "Save & Exit" at bounding box center [1210, 509] width 122 height 37
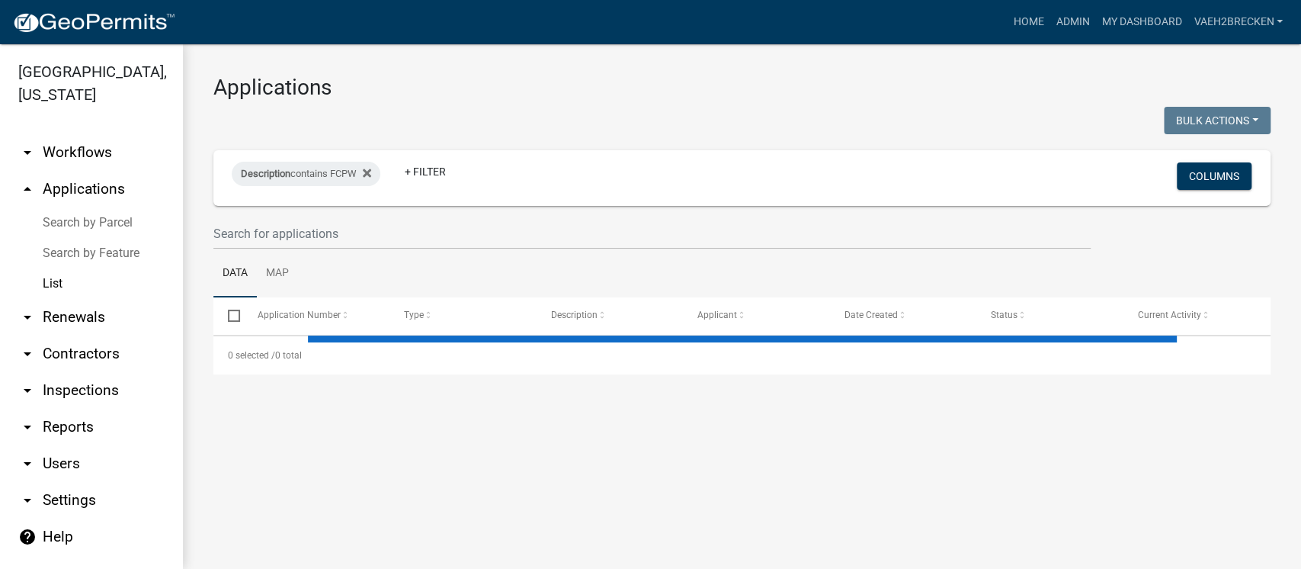
select select "3: 100"
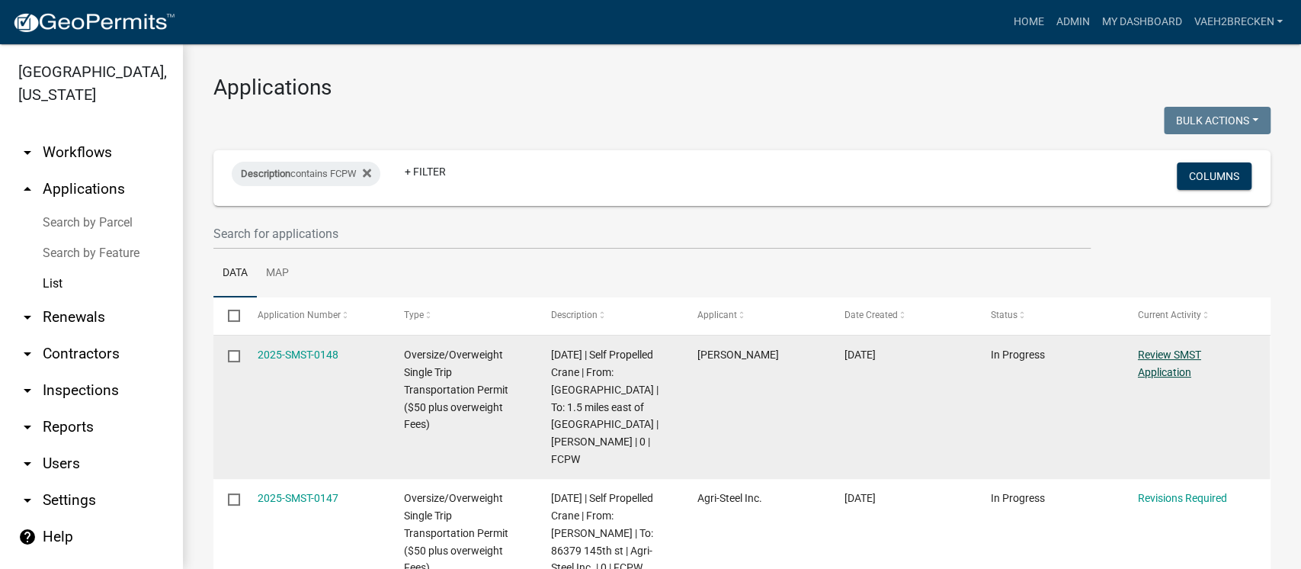
click at [1162, 348] on link "Review SMST Application" at bounding box center [1169, 363] width 63 height 30
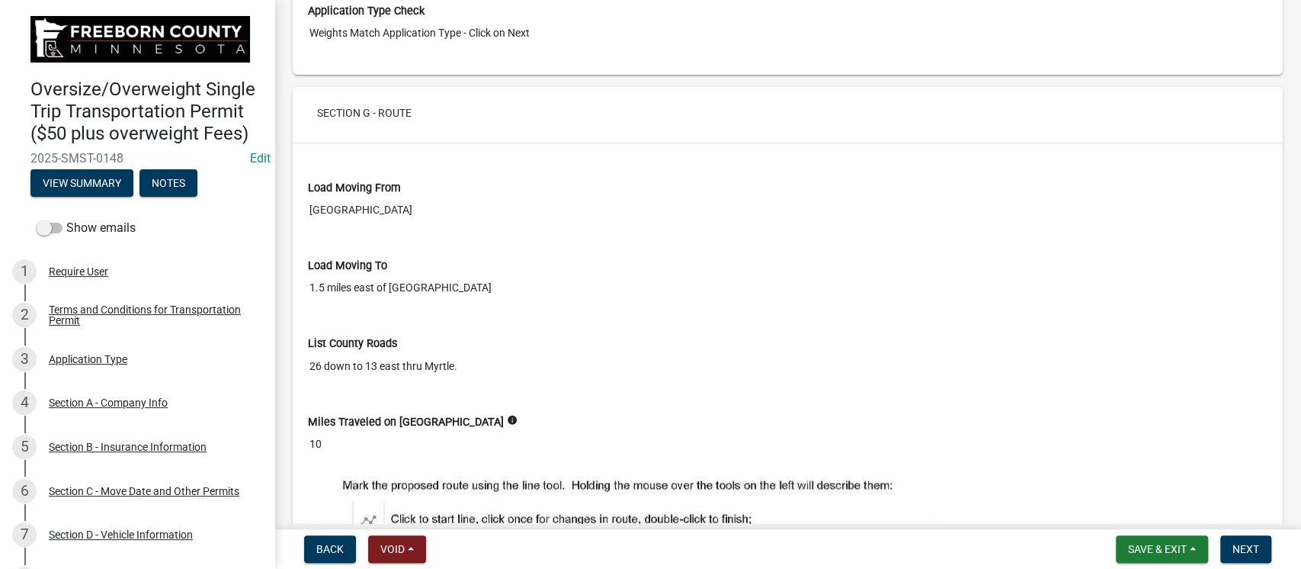
scroll to position [5589, 0]
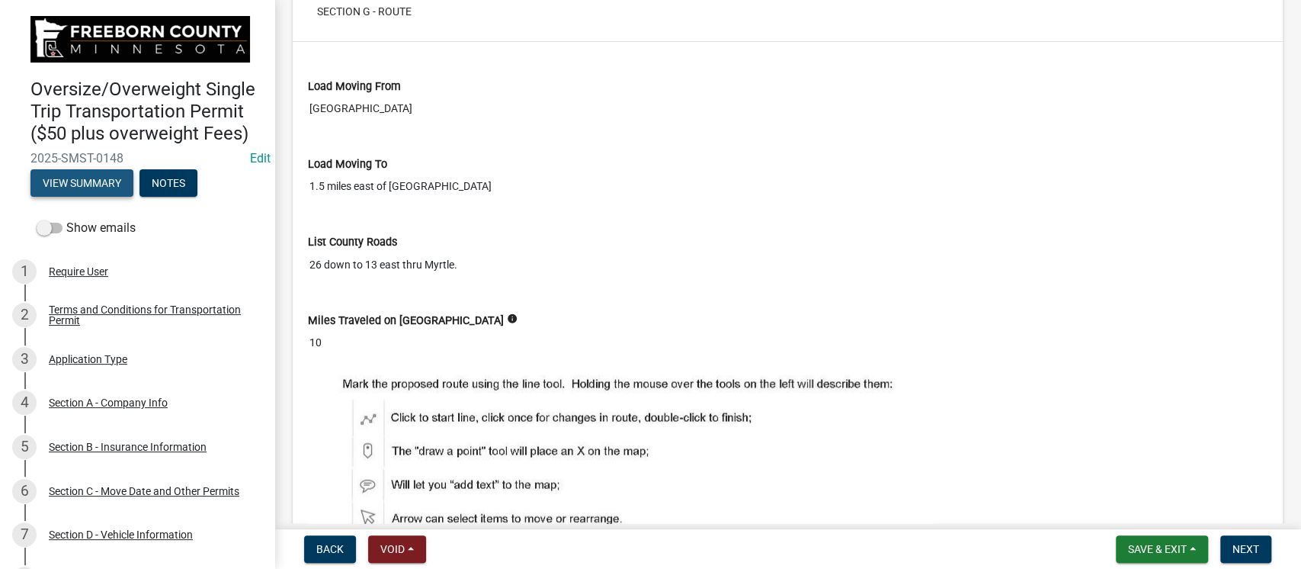
click at [83, 191] on button "View Summary" at bounding box center [81, 182] width 103 height 27
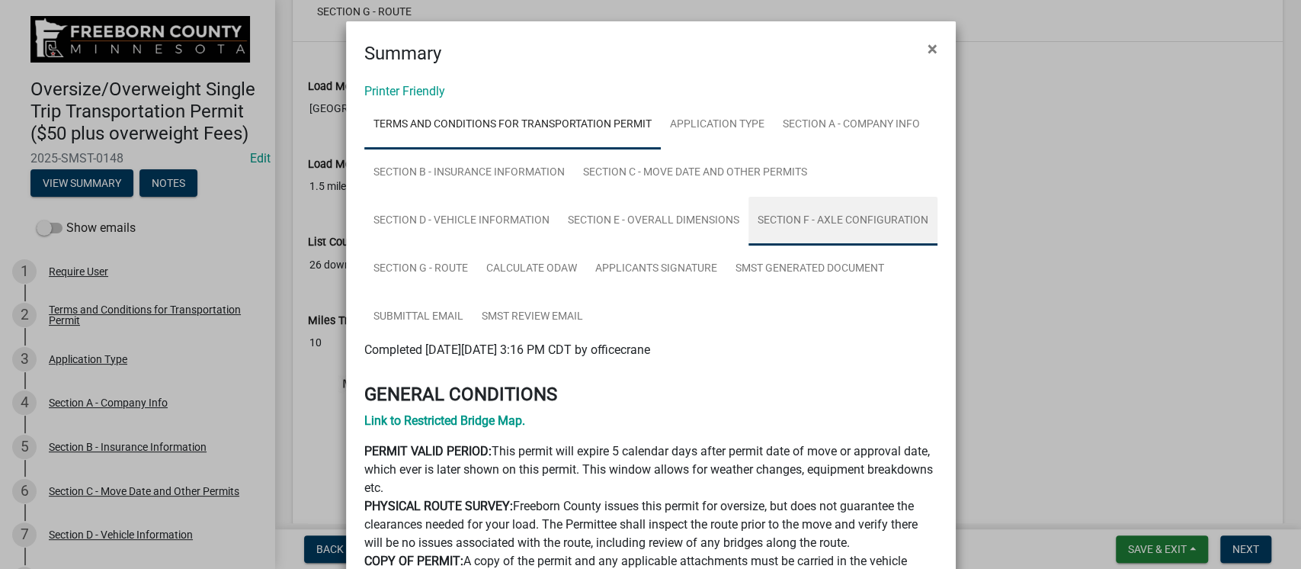
click at [832, 214] on link "Section F - Axle Configuration" at bounding box center [842, 221] width 189 height 49
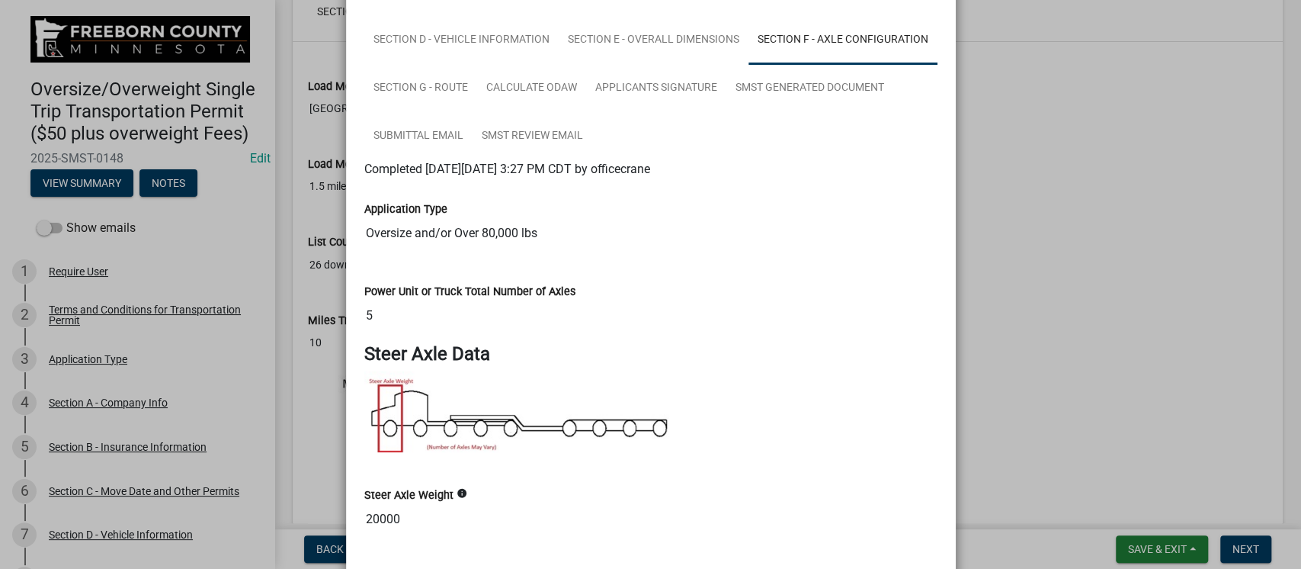
scroll to position [0, 0]
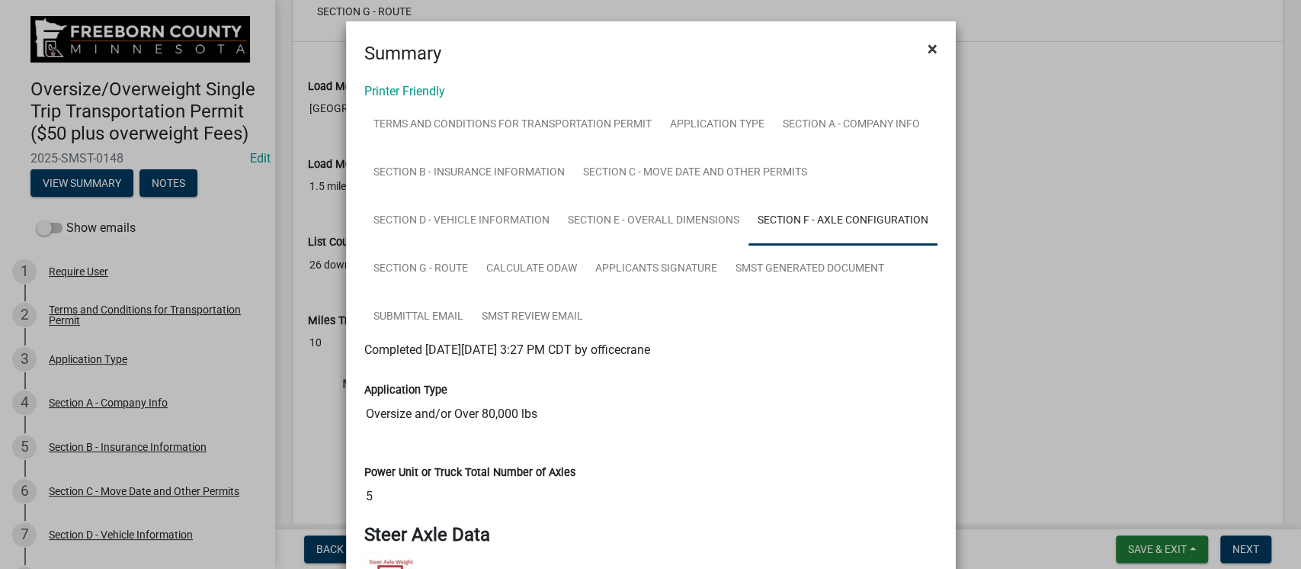
click at [928, 46] on span "×" at bounding box center [933, 48] width 10 height 21
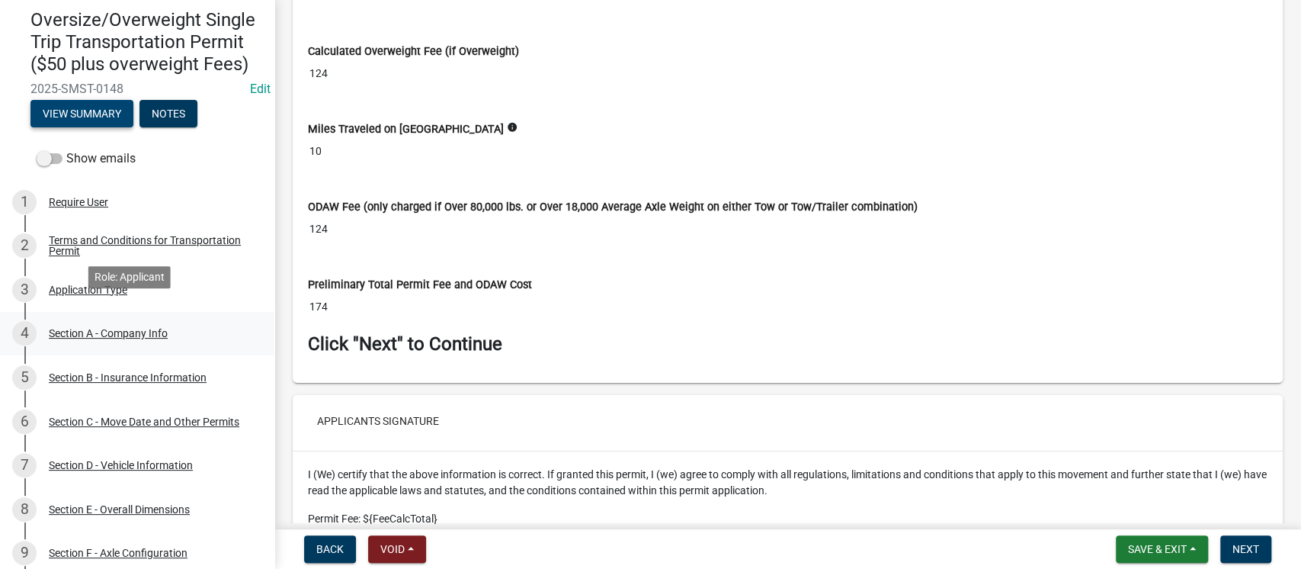
scroll to position [101, 0]
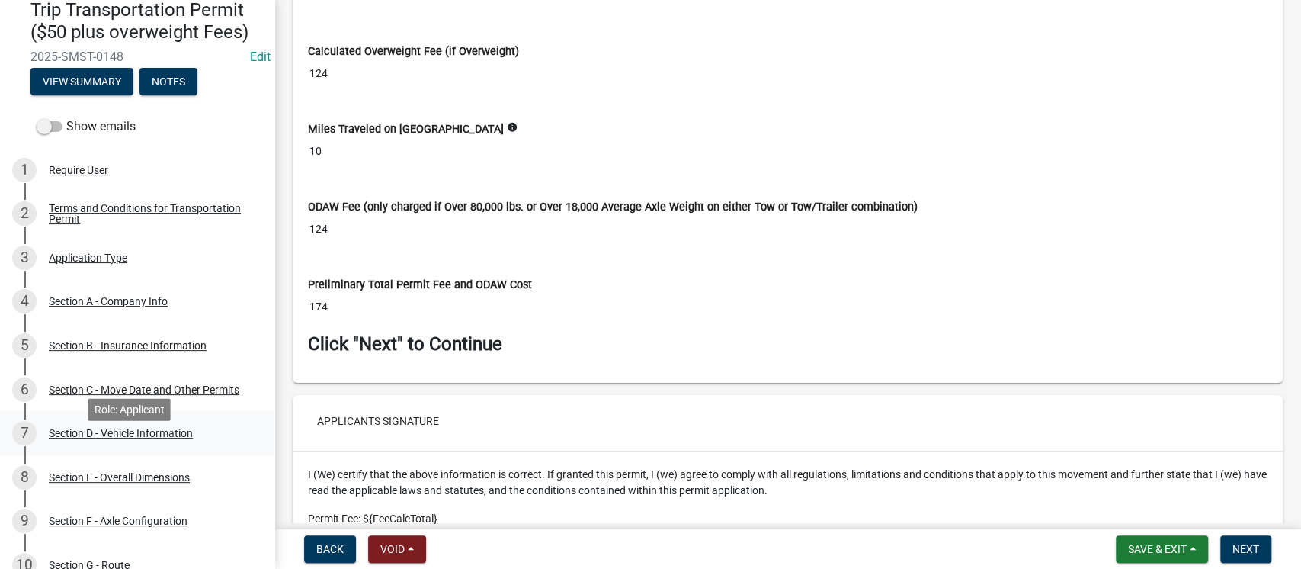
click at [151, 438] on div "Section D - Vehicle Information" at bounding box center [121, 433] width 144 height 11
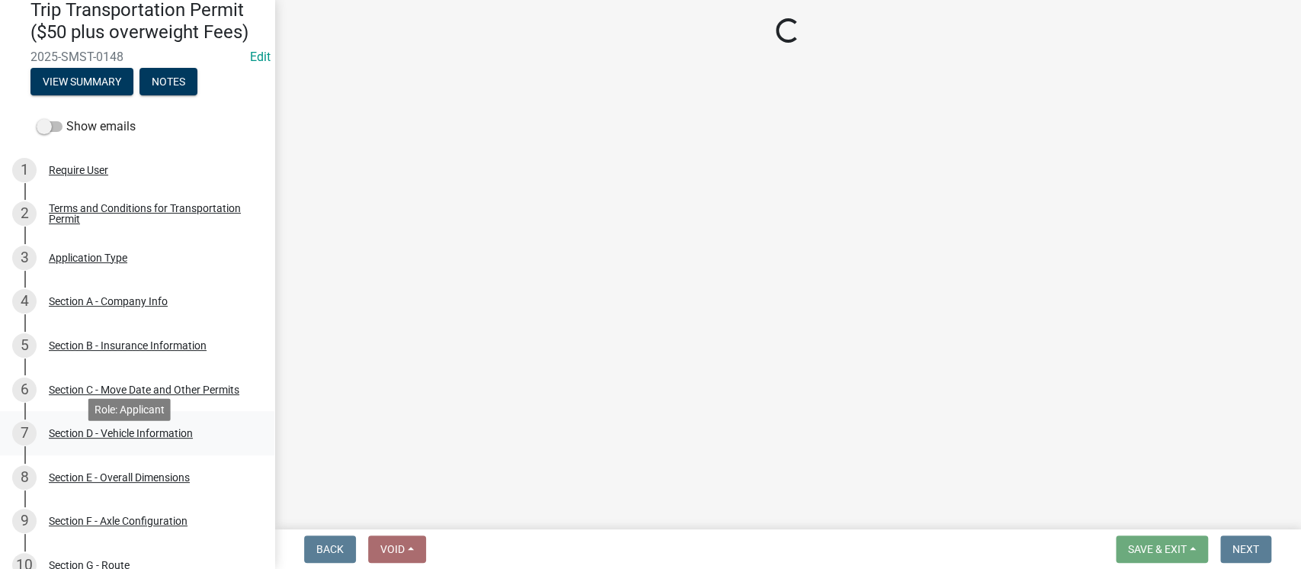
scroll to position [0, 0]
select select "MN"
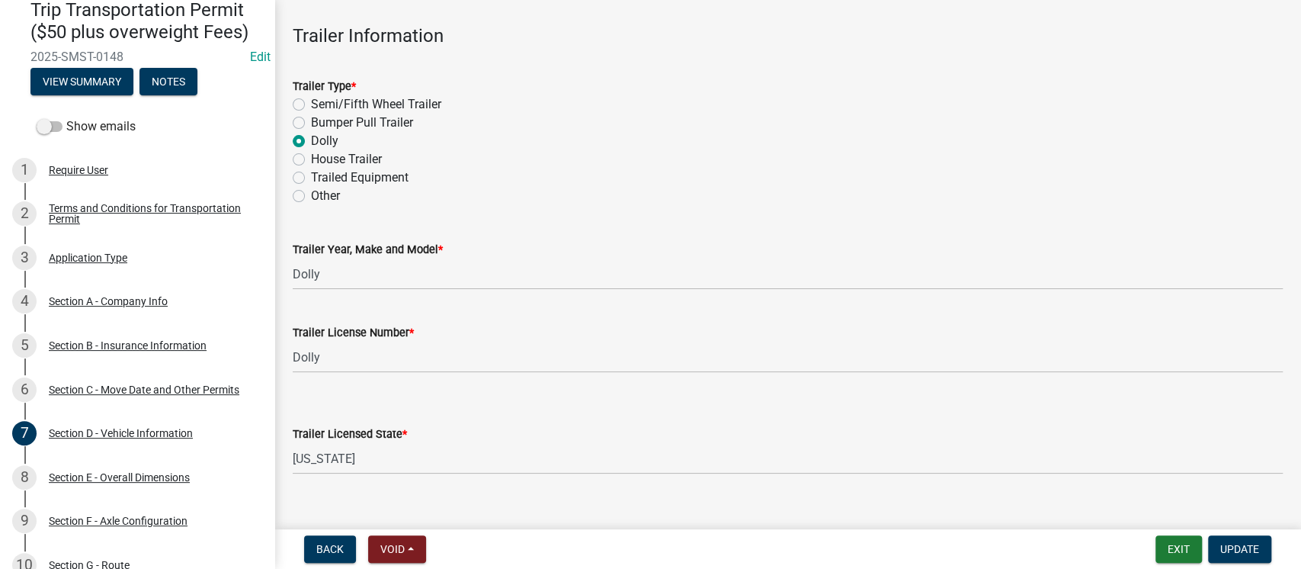
scroll to position [681, 0]
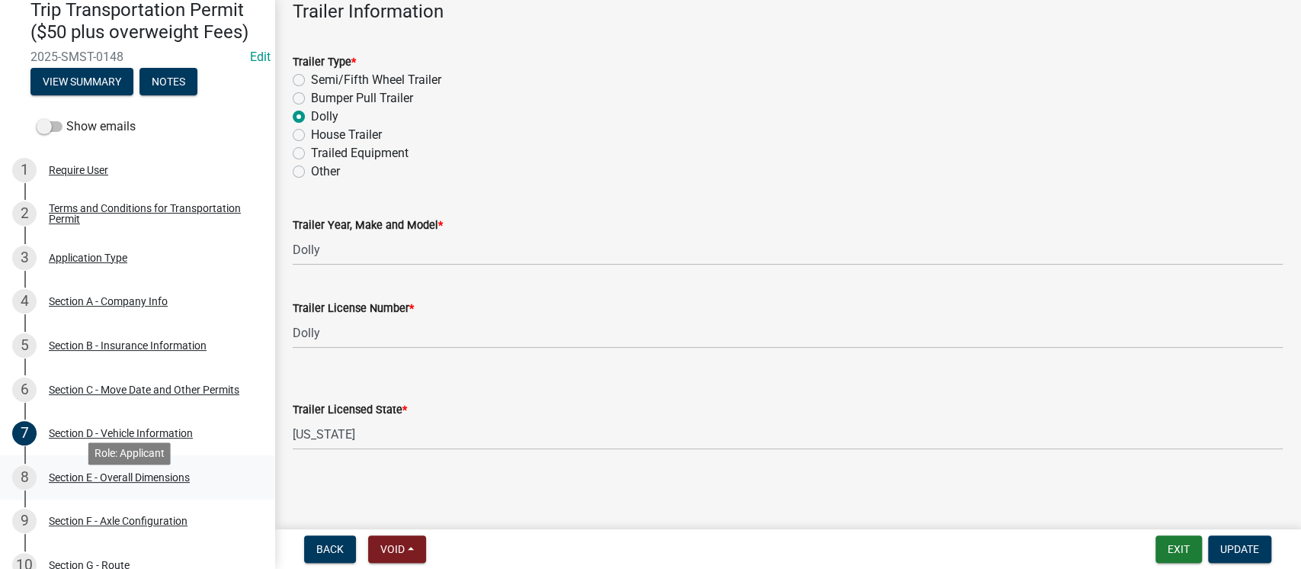
click at [140, 482] on div "Section E - Overall Dimensions" at bounding box center [119, 477] width 141 height 11
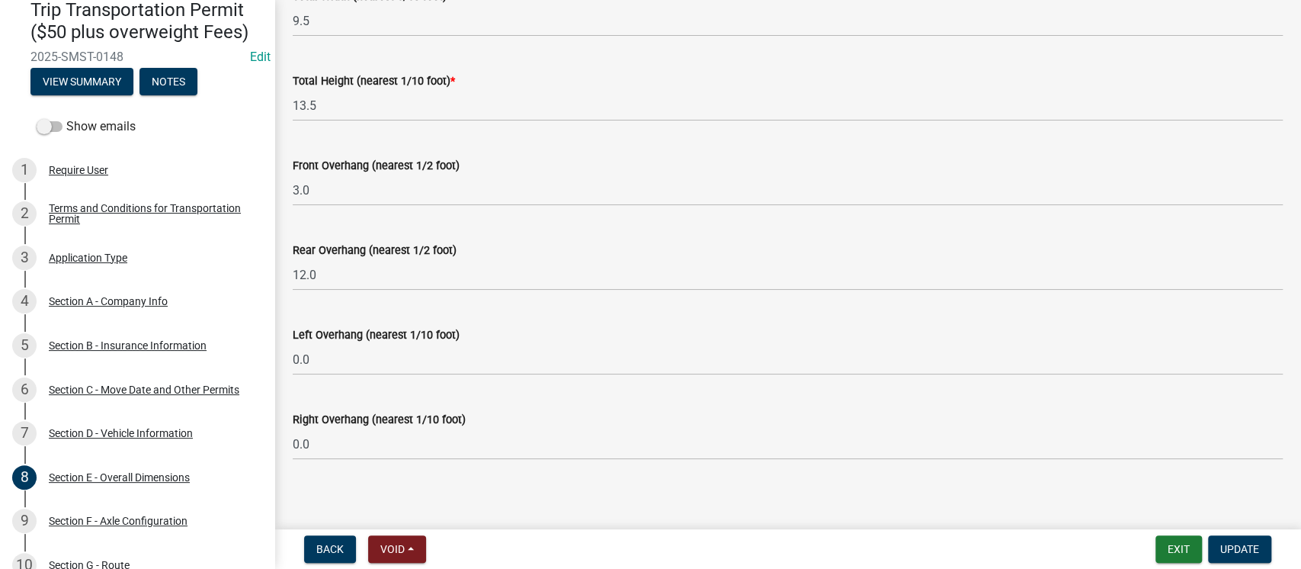
scroll to position [319, 0]
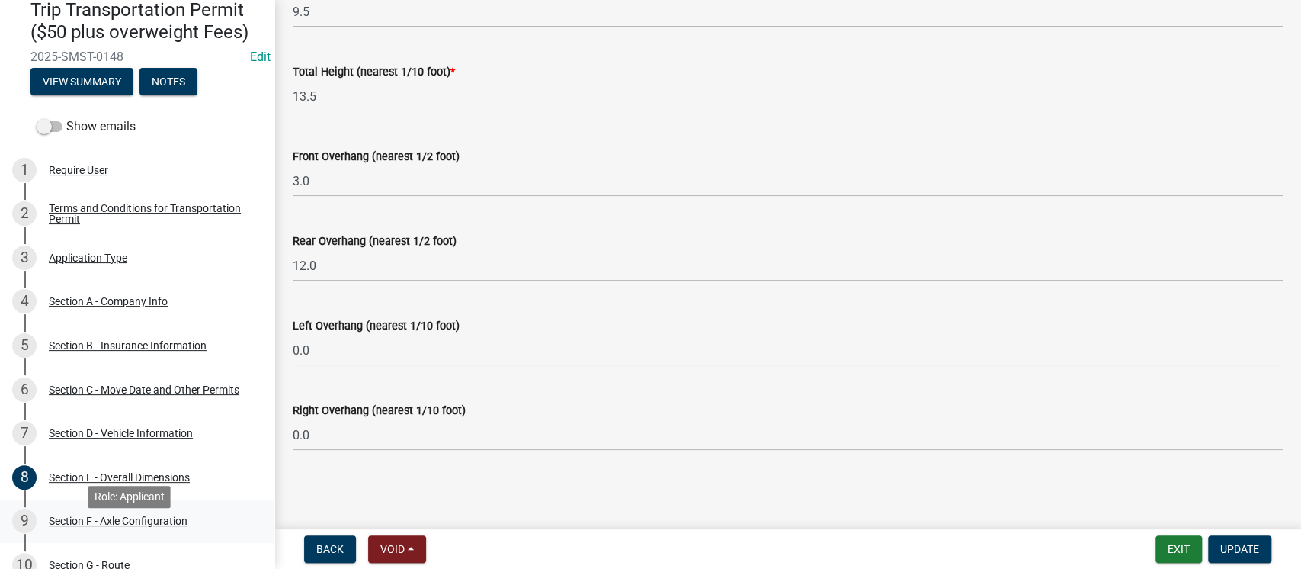
click at [135, 526] on div "Section F - Axle Configuration" at bounding box center [118, 520] width 139 height 11
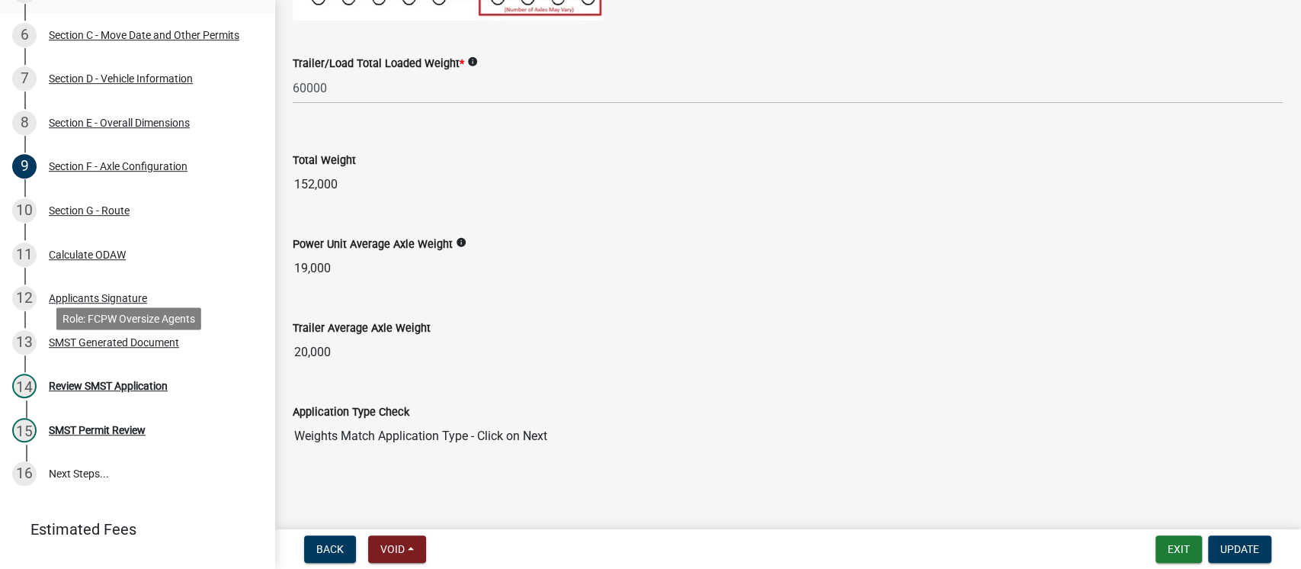
scroll to position [508, 0]
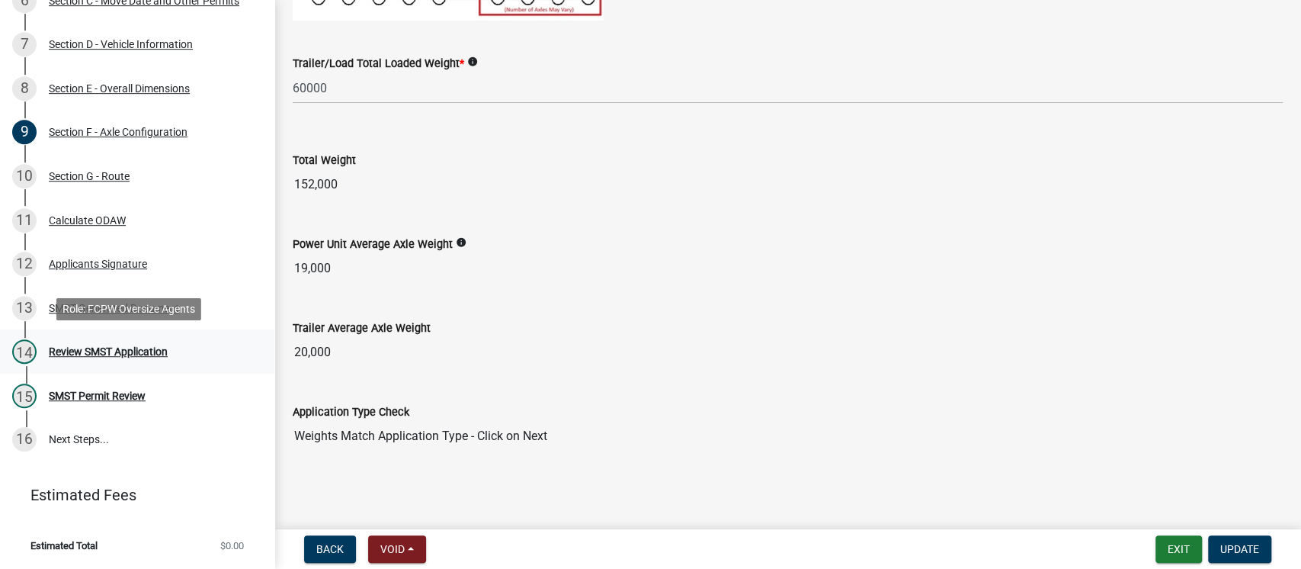
click at [107, 354] on div "Review SMST Application" at bounding box center [108, 351] width 119 height 11
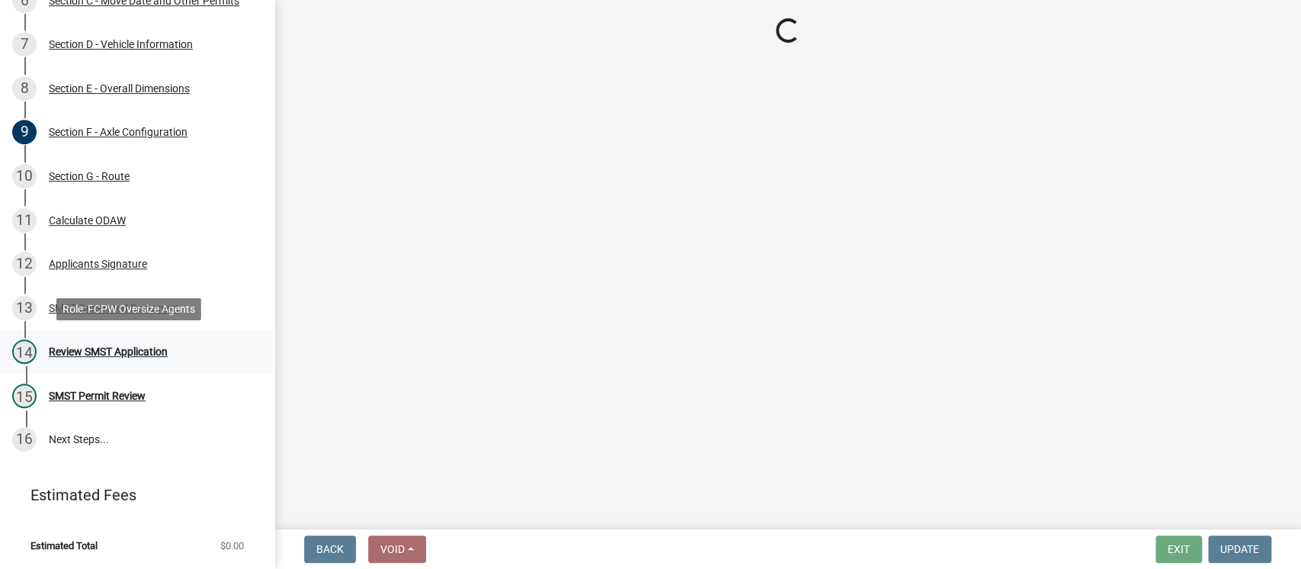
scroll to position [0, 0]
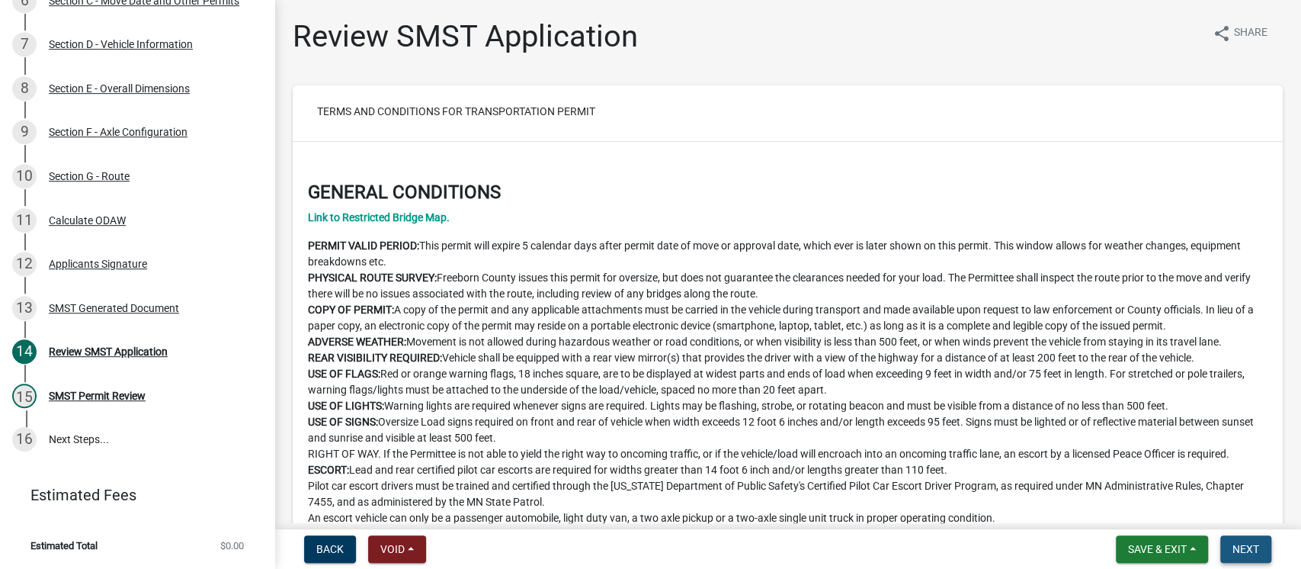
click at [1239, 549] on span "Next" at bounding box center [1245, 549] width 27 height 12
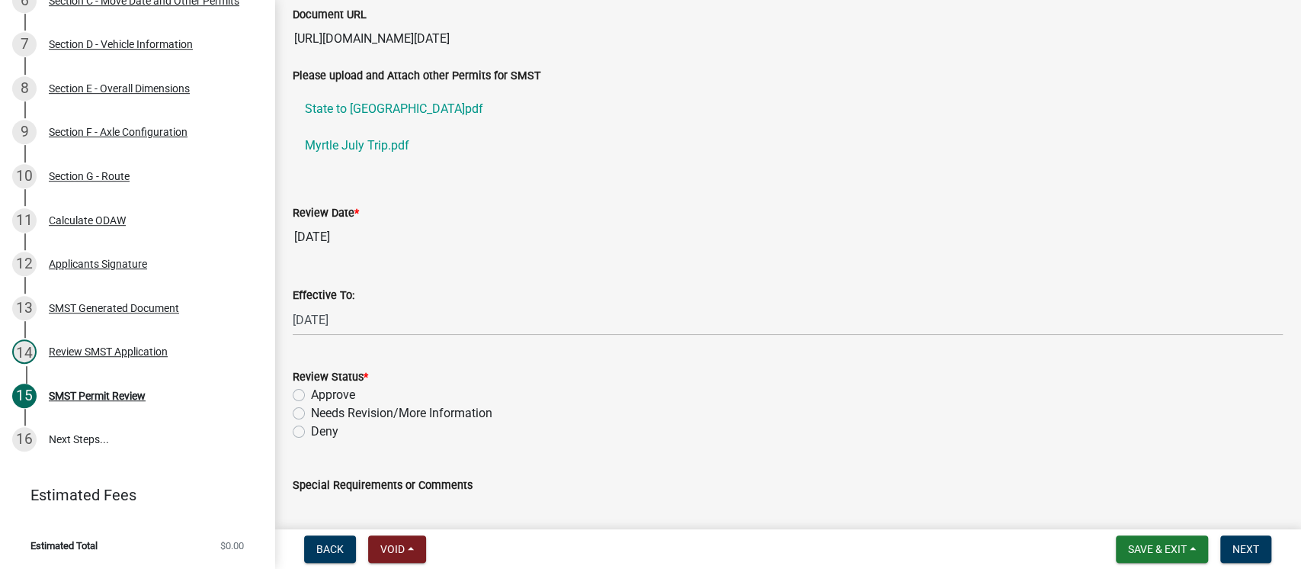
scroll to position [203, 0]
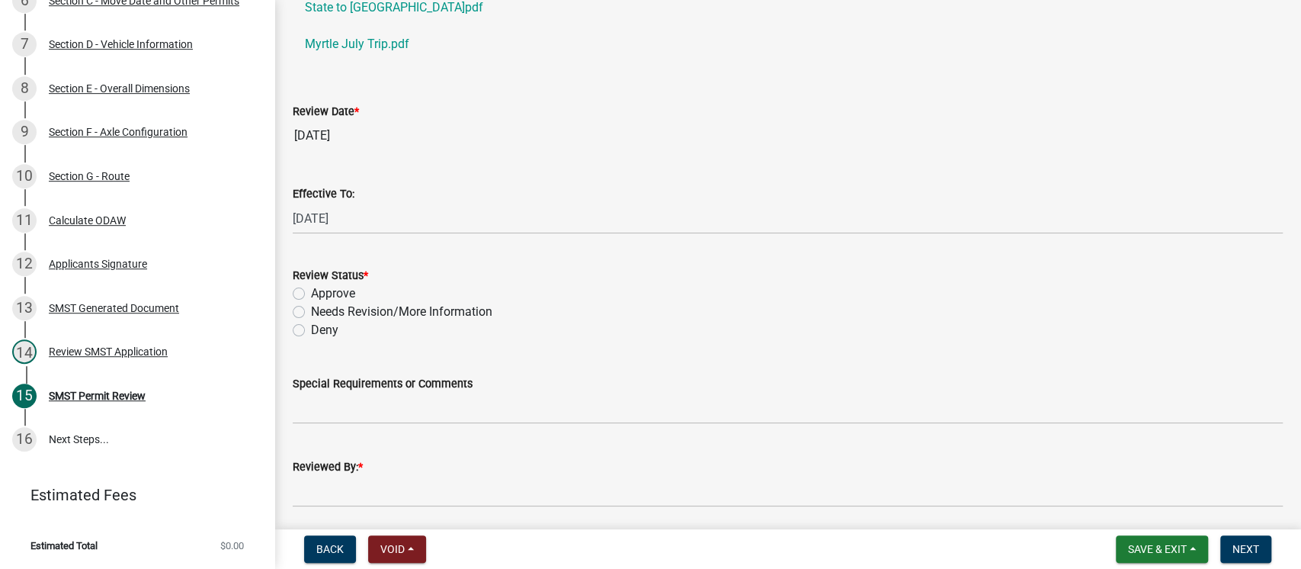
click at [311, 293] on label "Approve" at bounding box center [333, 293] width 44 height 18
click at [311, 293] on input "Approve" at bounding box center [316, 289] width 10 height 10
radio input "true"
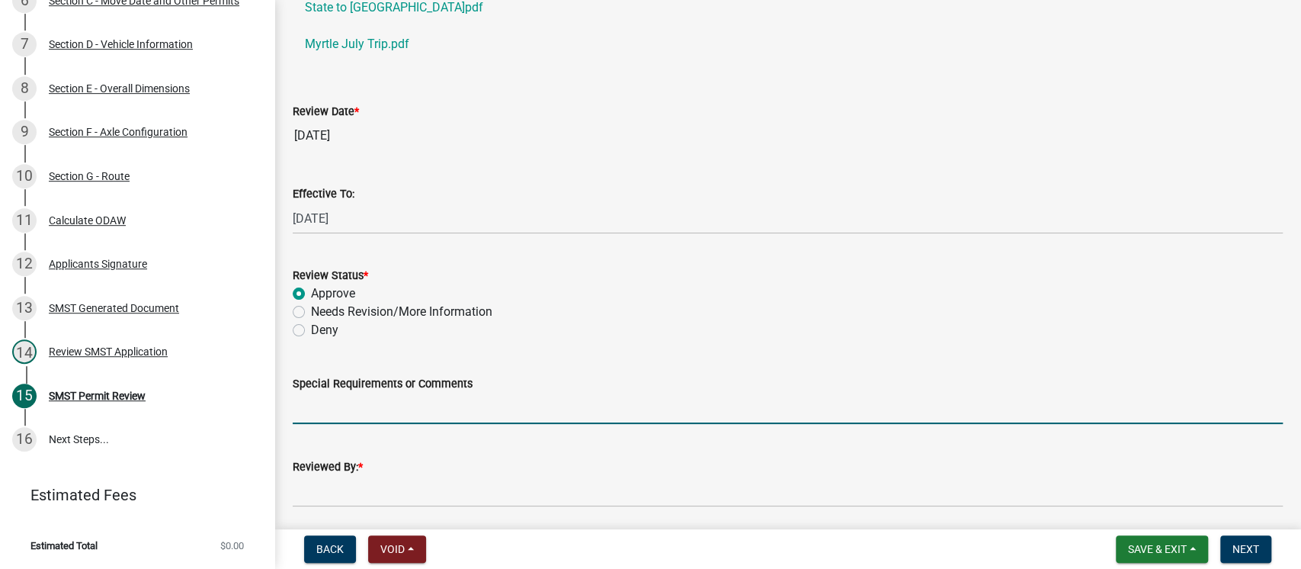
click at [543, 412] on input "Special Requirements or Comments" at bounding box center [788, 408] width 990 height 31
click at [759, 404] on input "Special Requirements or Comments" at bounding box center [788, 408] width 990 height 31
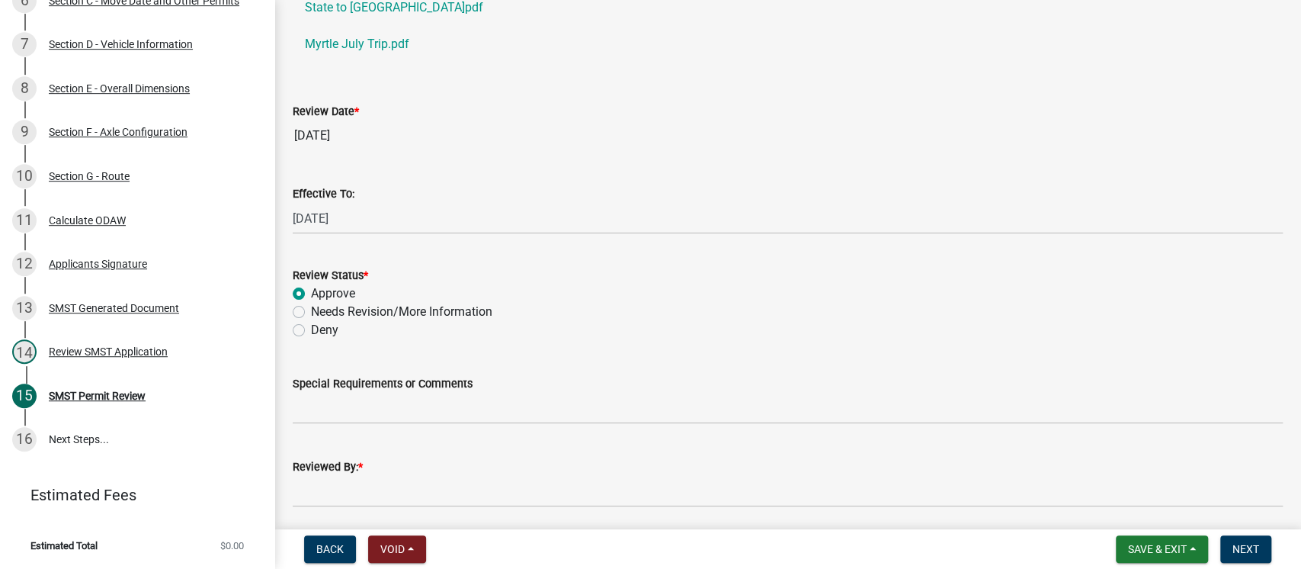
click at [787, 339] on wm-data-entity-input "Review Status * Approve Needs Revision/More Information Deny" at bounding box center [788, 300] width 990 height 105
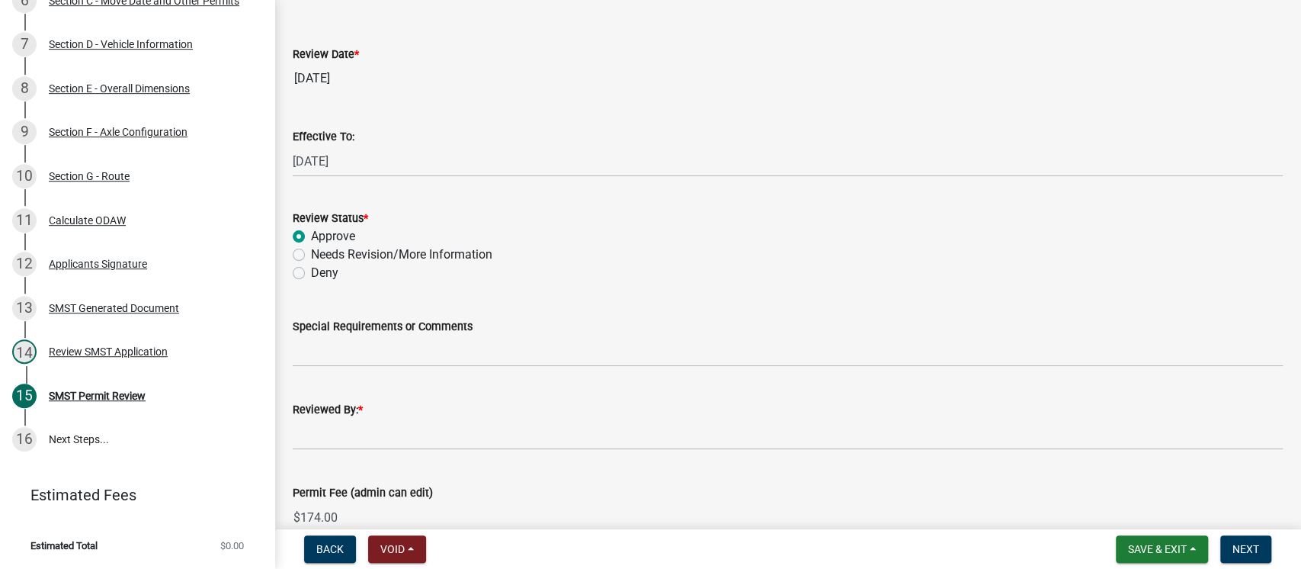
scroll to position [305, 0]
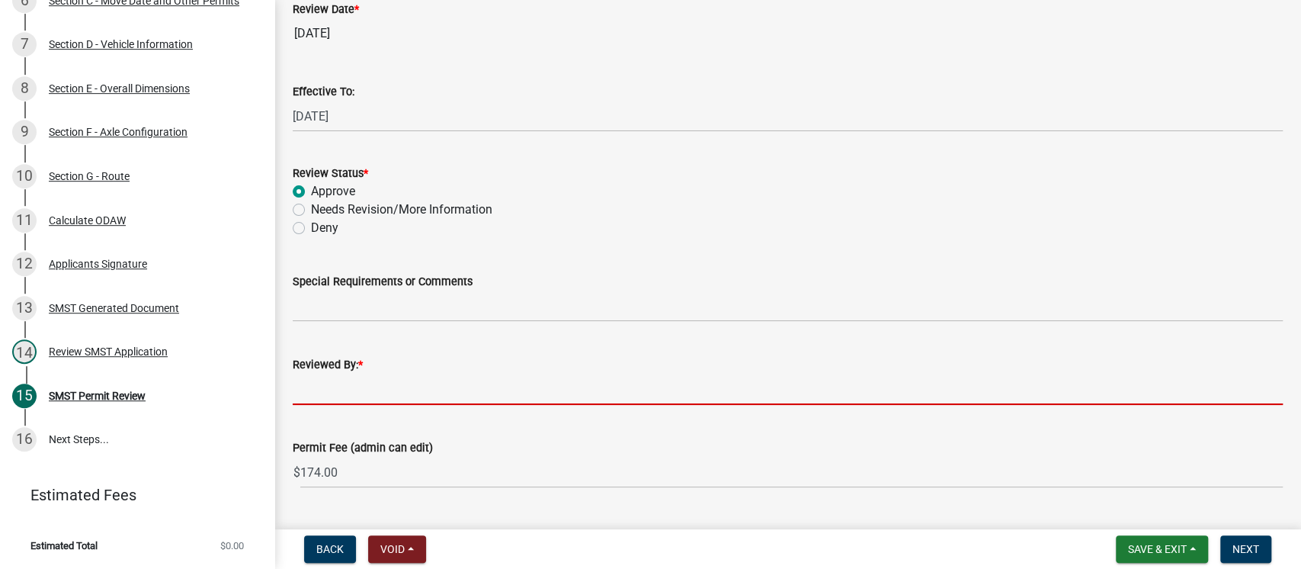
click at [495, 392] on input "Reviewed By: *" at bounding box center [788, 388] width 990 height 31
type input "[PERSON_NAME]"
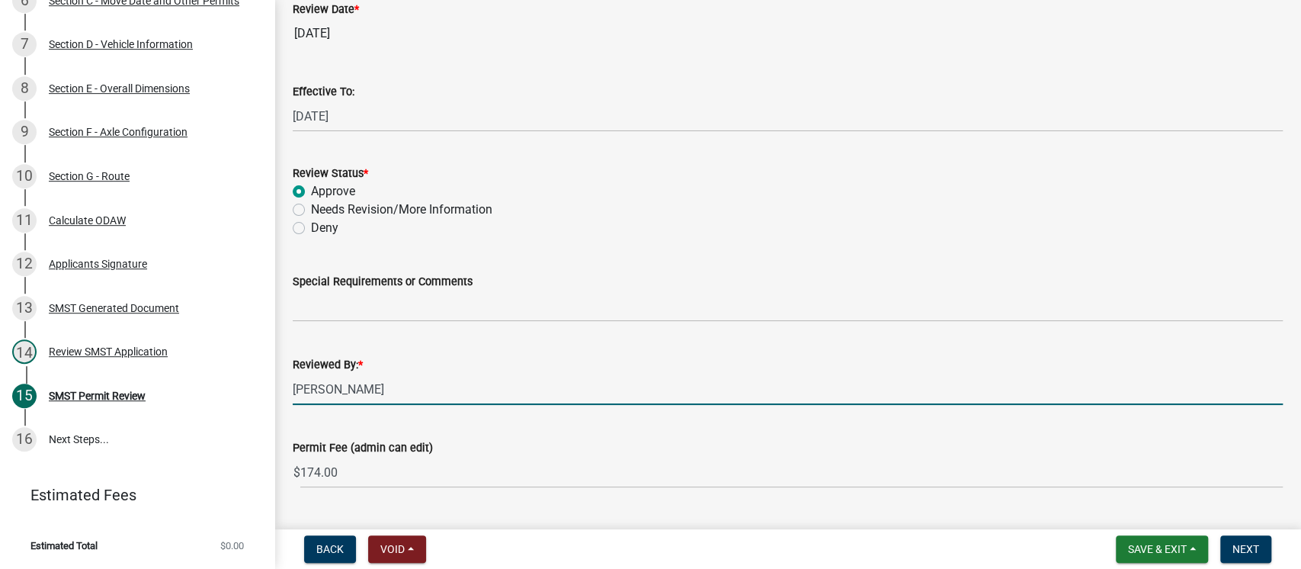
scroll to position [342, 0]
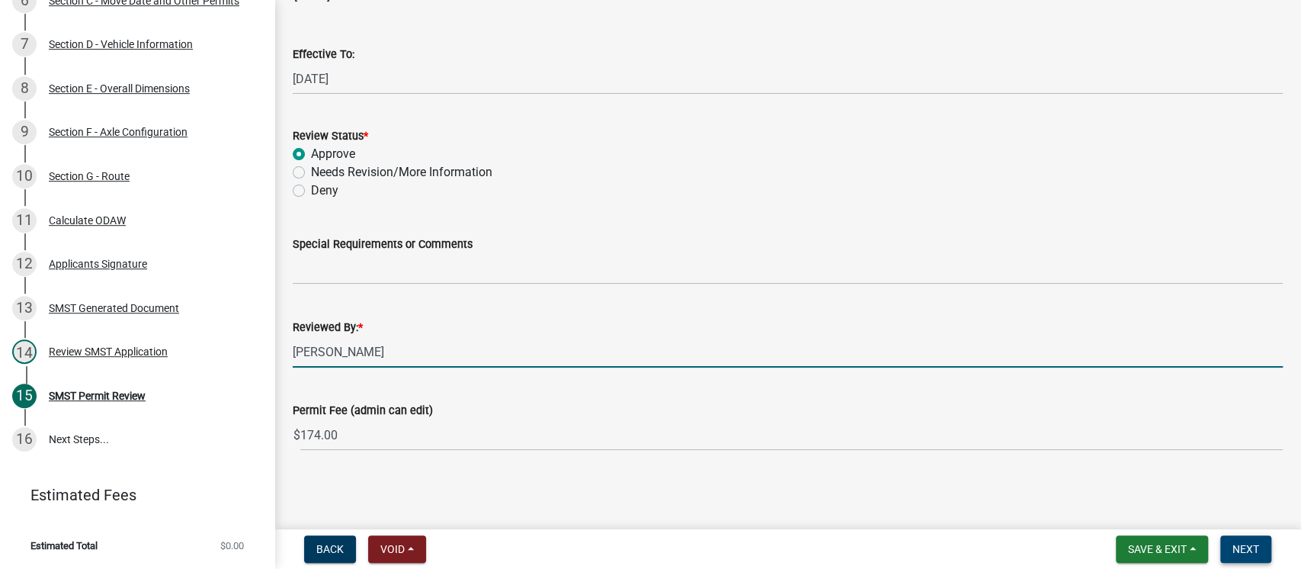
click at [1251, 546] on span "Next" at bounding box center [1245, 549] width 27 height 12
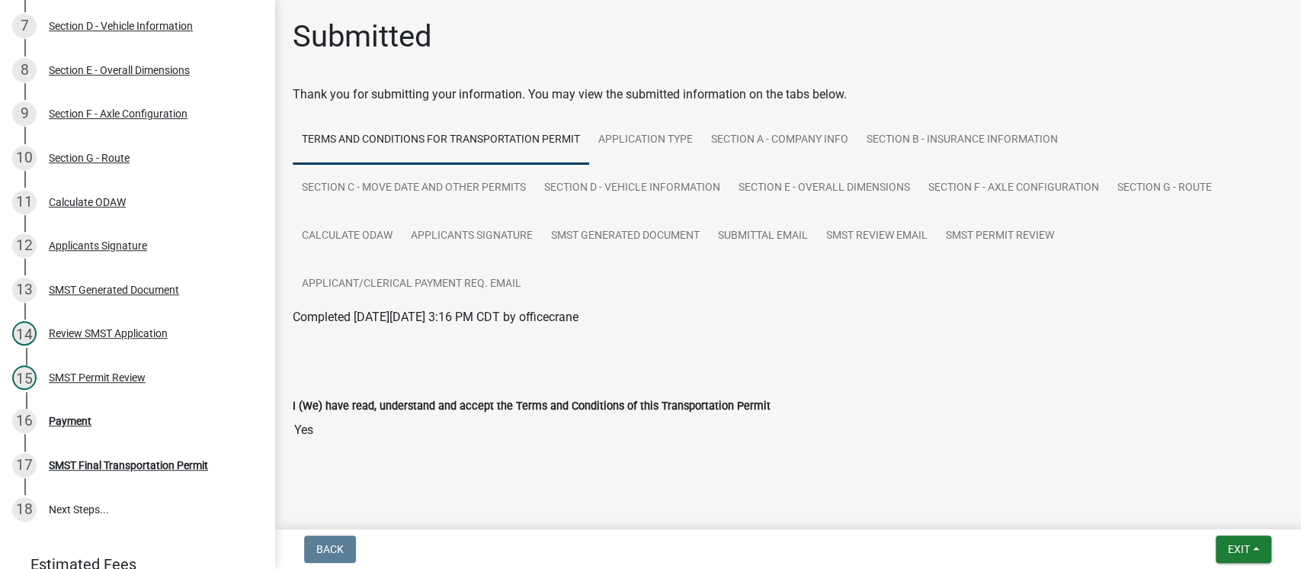
scroll to position [596, 0]
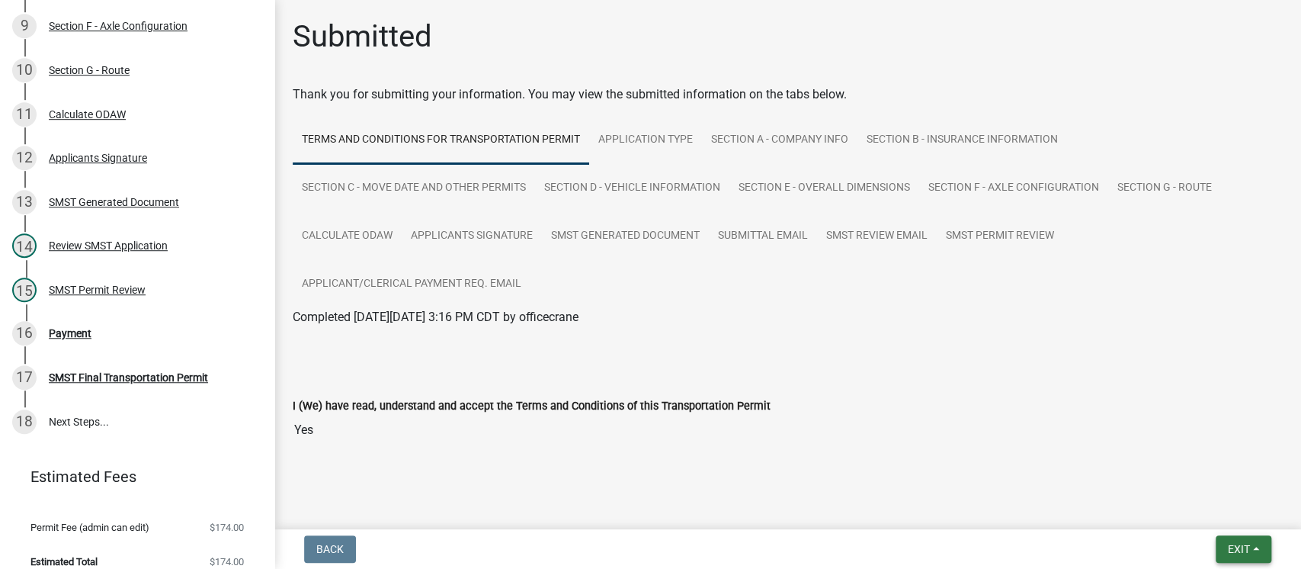
click at [1239, 545] on span "Exit" at bounding box center [1239, 549] width 22 height 12
click at [1184, 511] on button "Save & Exit" at bounding box center [1210, 509] width 122 height 37
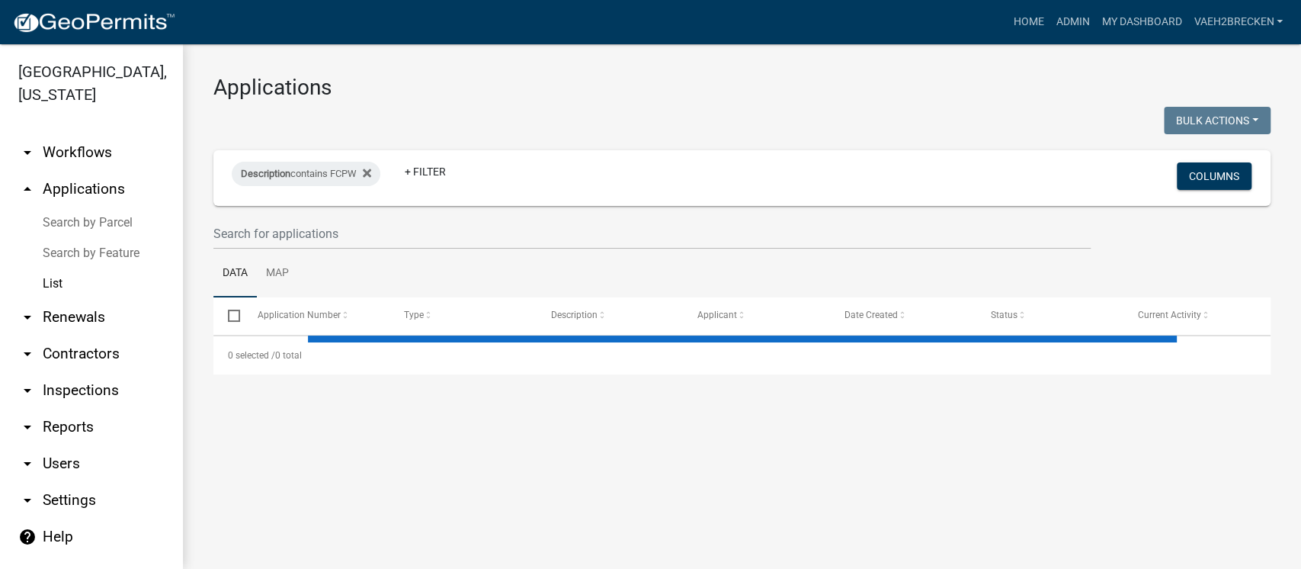
select select "3: 100"
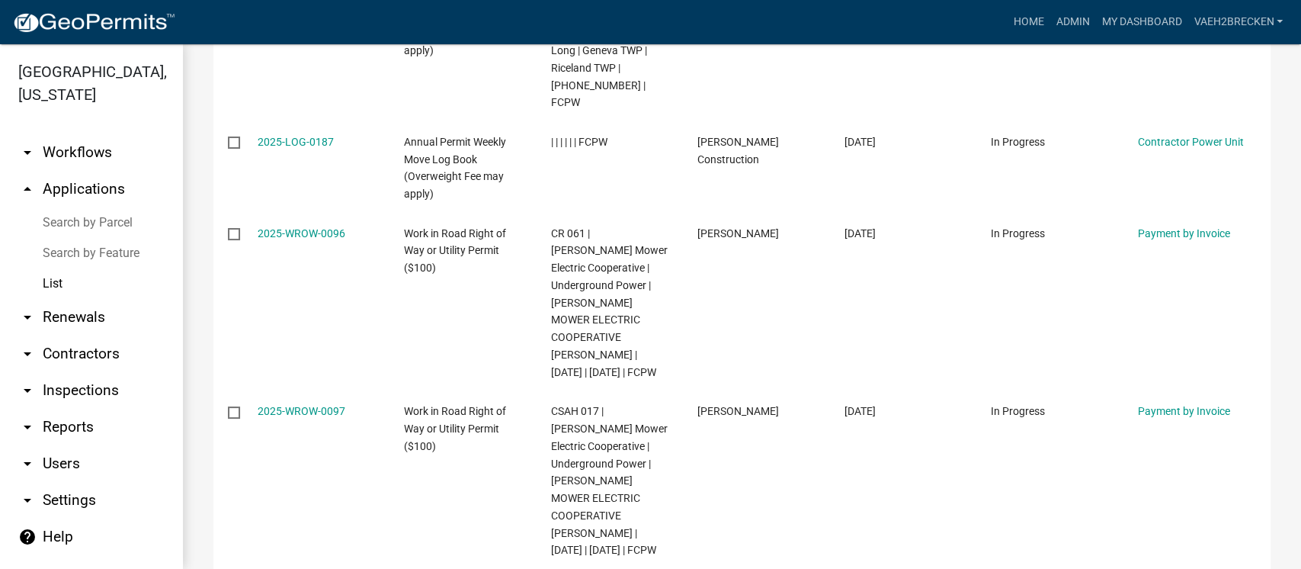
scroll to position [610, 0]
